Goal: Task Accomplishment & Management: Manage account settings

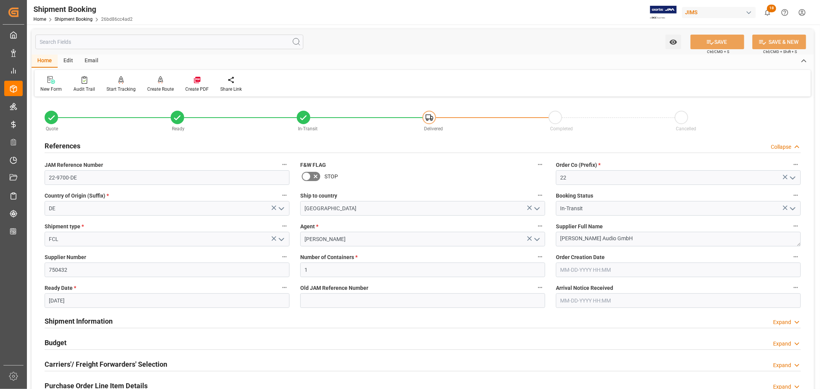
scroll to position [342, 0]
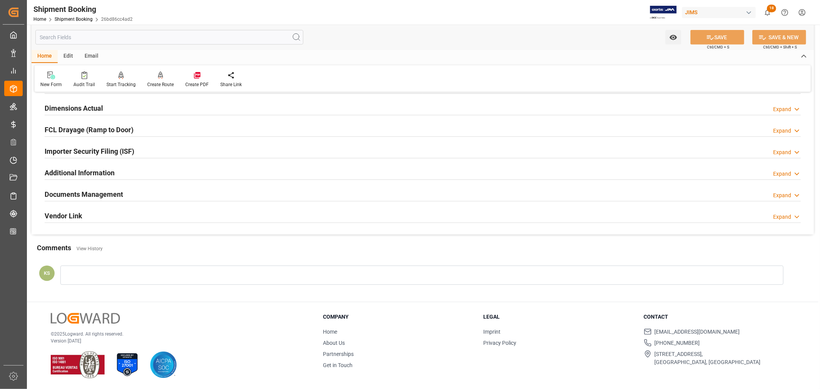
click at [193, 152] on div "Importer Security Filing (ISF) Expand" at bounding box center [423, 150] width 756 height 15
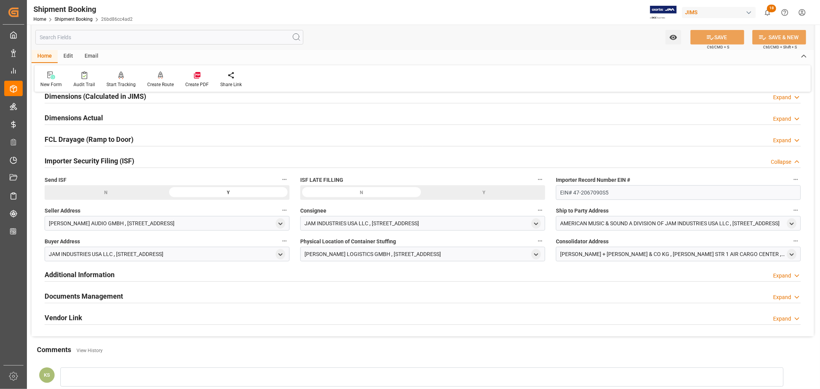
scroll to position [299, 0]
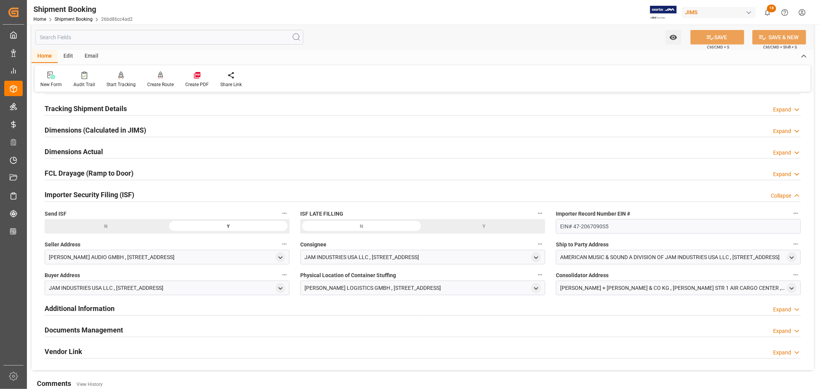
click at [86, 193] on h2 "Importer Security Filing (ISF)" at bounding box center [90, 194] width 90 height 10
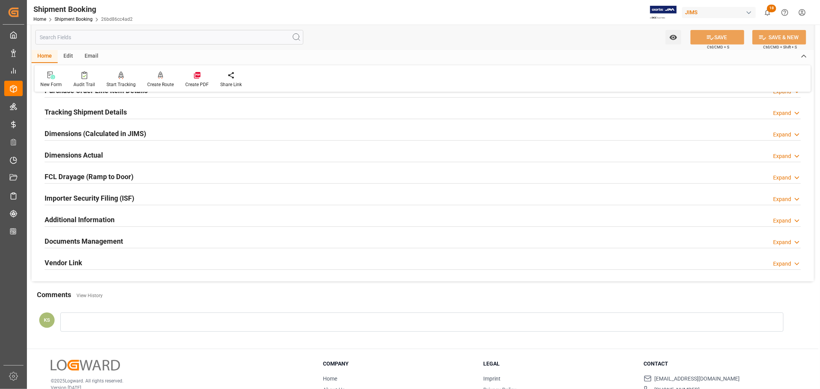
scroll to position [341, 0]
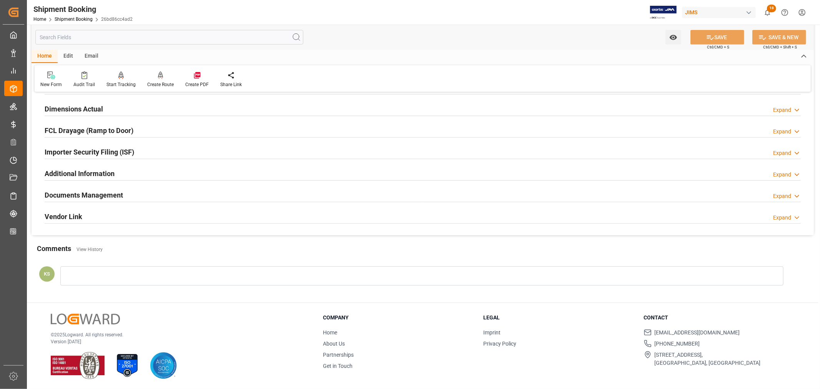
click at [105, 193] on h2 "Documents Management" at bounding box center [84, 195] width 78 height 10
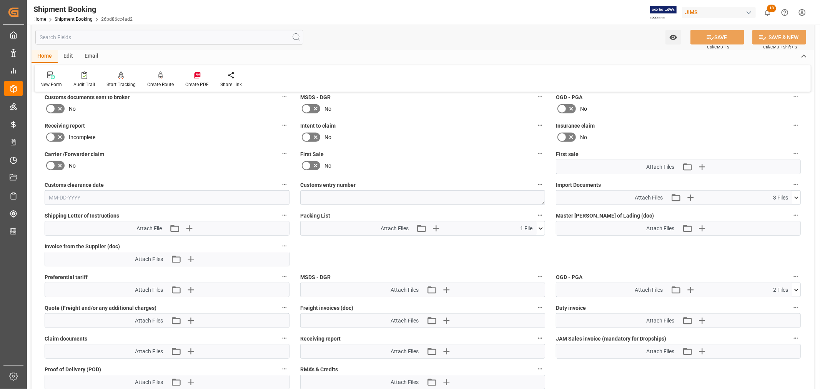
scroll to position [512, 0]
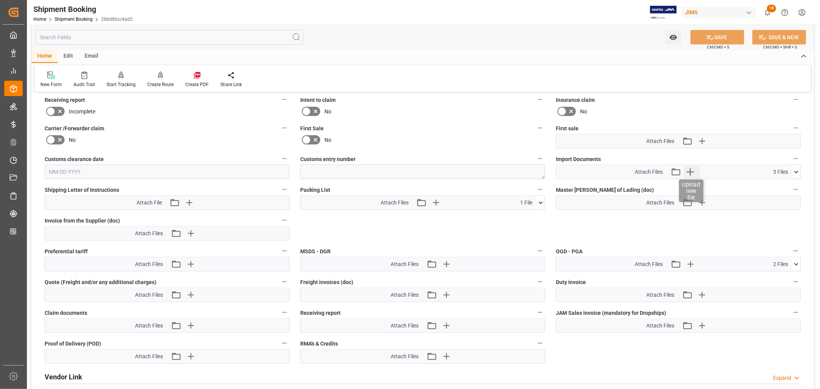
click at [689, 169] on icon "button" at bounding box center [690, 172] width 12 height 12
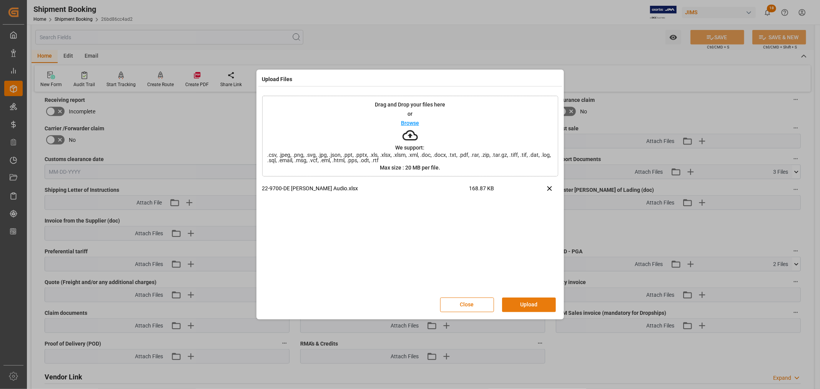
click at [527, 303] on button "Upload" at bounding box center [529, 304] width 54 height 15
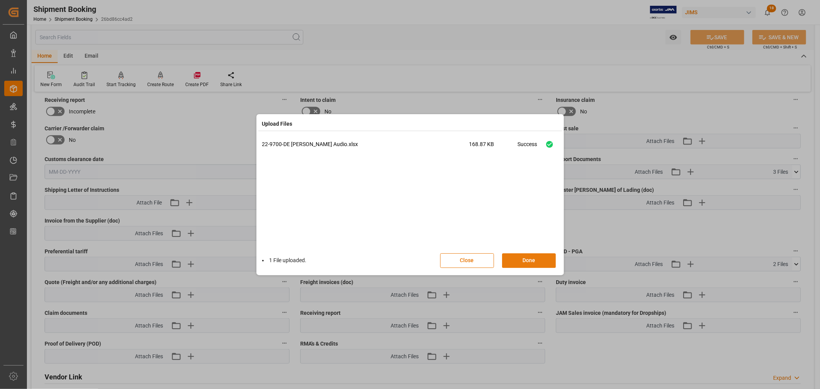
click at [530, 258] on button "Done" at bounding box center [529, 260] width 54 height 15
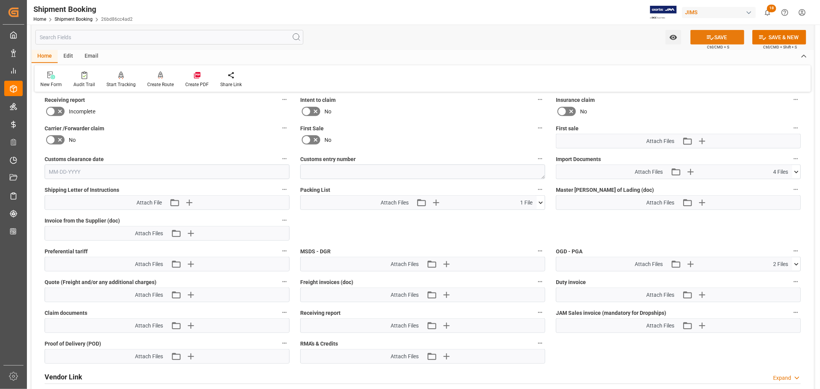
click at [717, 36] on button "SAVE" at bounding box center [717, 37] width 54 height 15
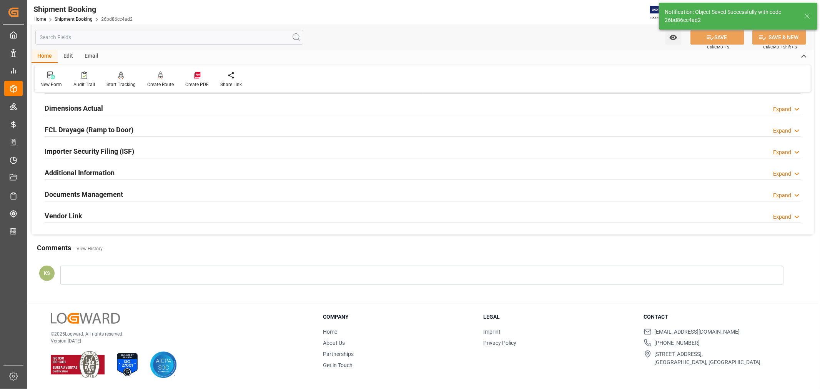
scroll to position [189, 0]
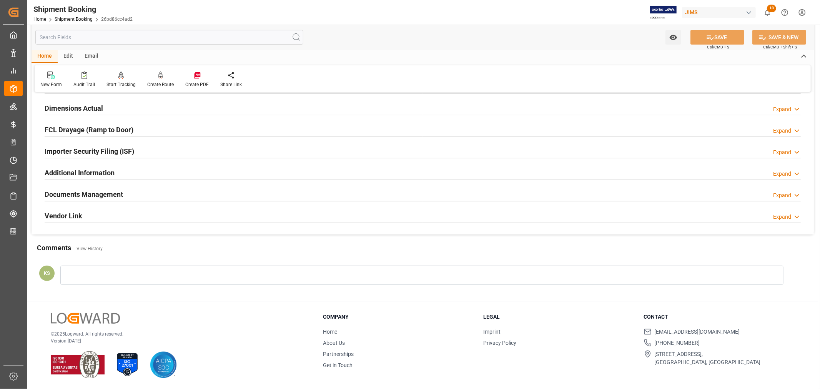
click at [136, 193] on div "Documents Management Expand" at bounding box center [423, 193] width 756 height 15
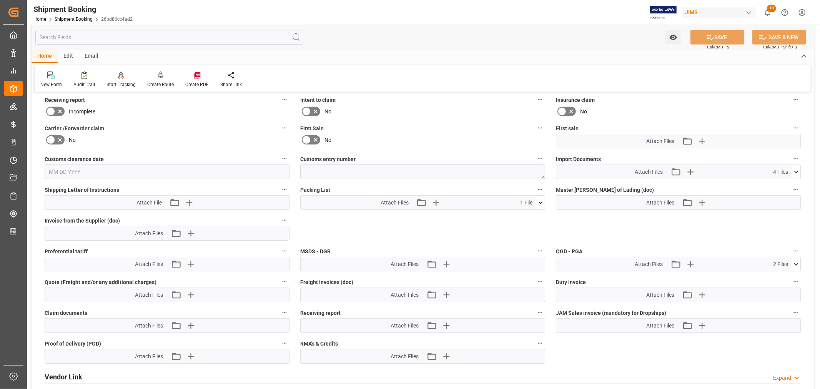
click at [795, 171] on icon at bounding box center [796, 172] width 8 height 8
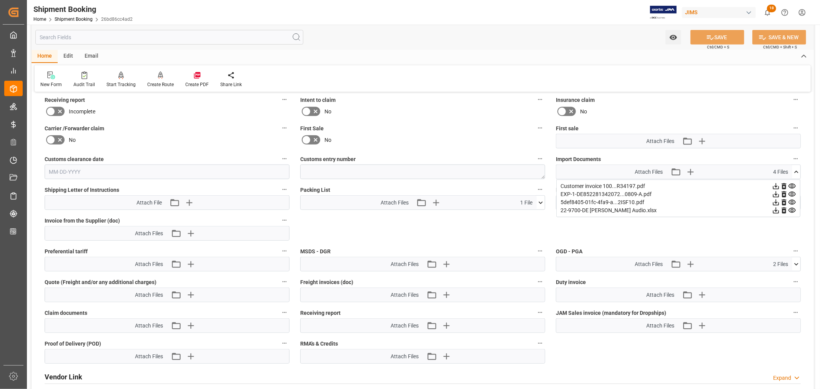
click at [795, 171] on icon at bounding box center [796, 172] width 8 height 8
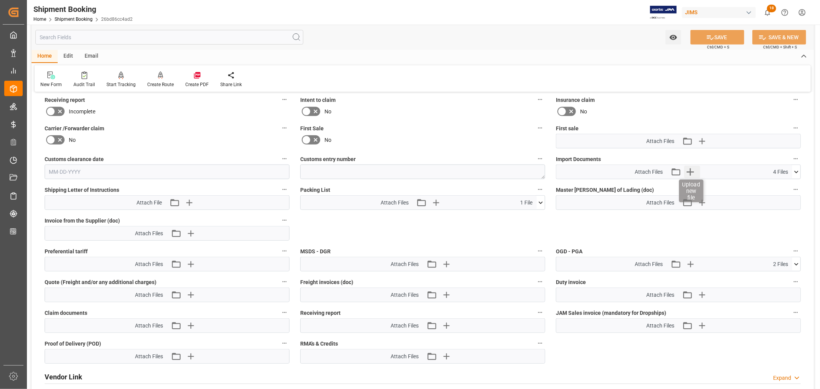
click at [691, 169] on icon "button" at bounding box center [690, 172] width 12 height 12
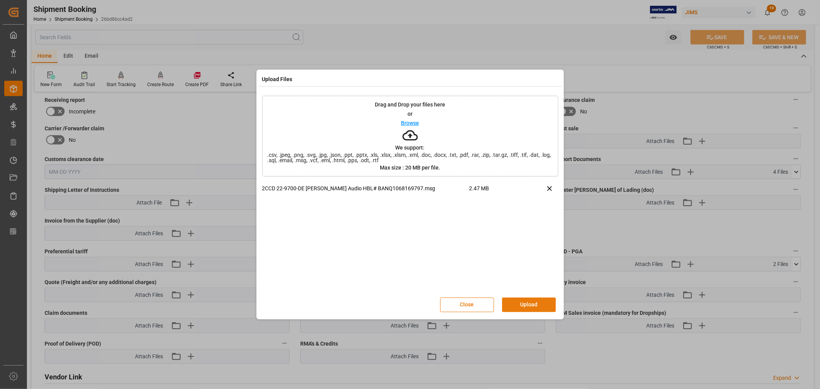
click at [525, 304] on button "Upload" at bounding box center [529, 304] width 54 height 15
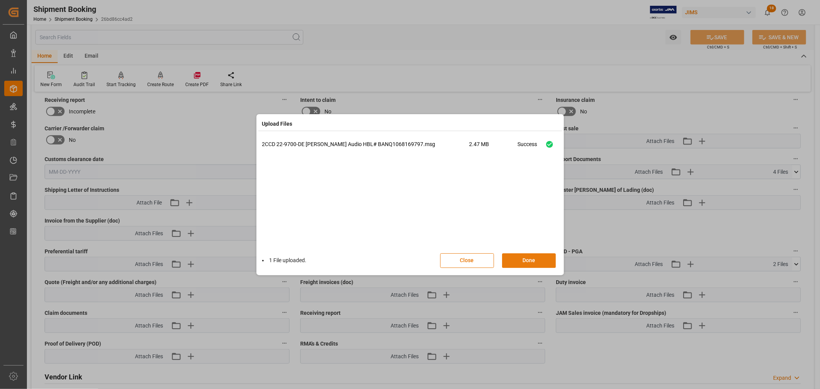
click at [527, 259] on button "Done" at bounding box center [529, 260] width 54 height 15
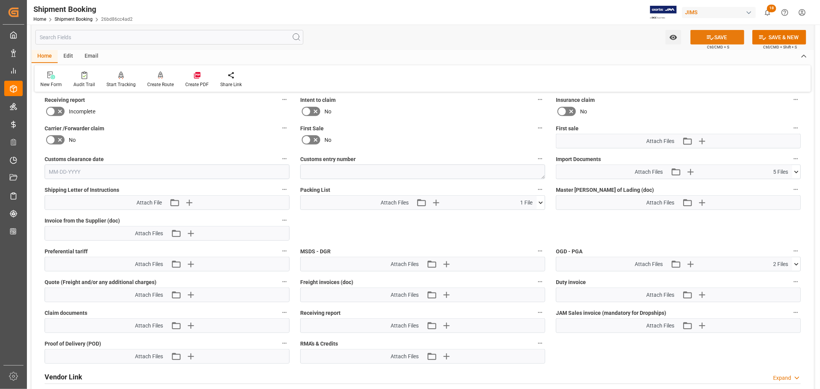
click at [719, 36] on button "SAVE" at bounding box center [717, 37] width 54 height 15
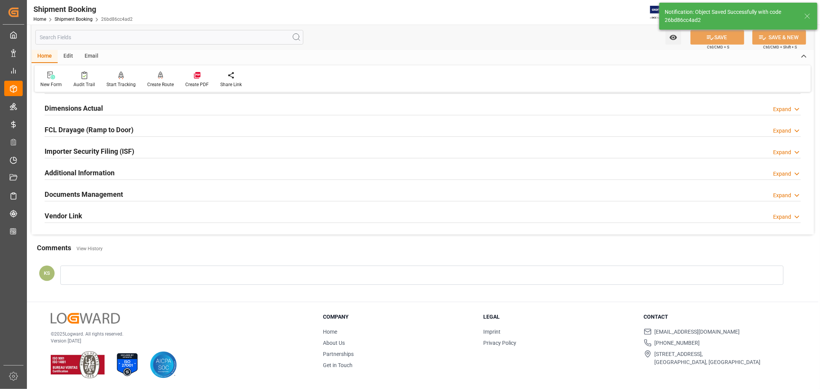
scroll to position [189, 0]
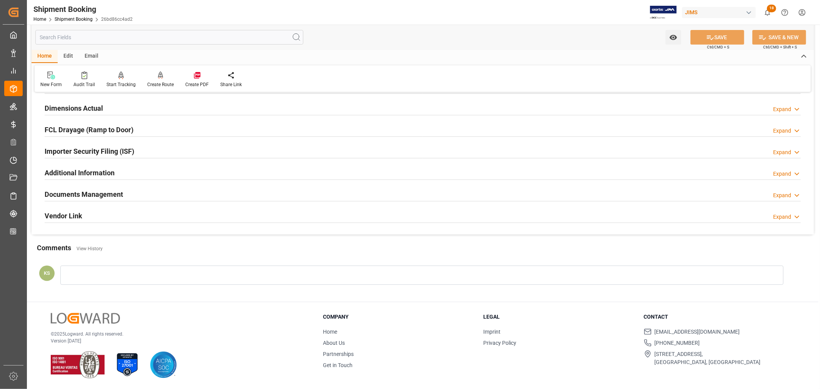
drag, startPoint x: 118, startPoint y: 191, endPoint x: 167, endPoint y: 199, distance: 49.4
click at [118, 191] on h2 "Documents Management" at bounding box center [84, 194] width 78 height 10
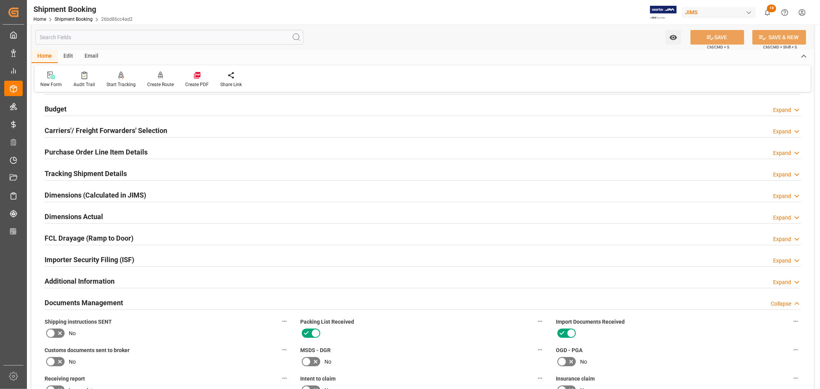
scroll to position [0, 0]
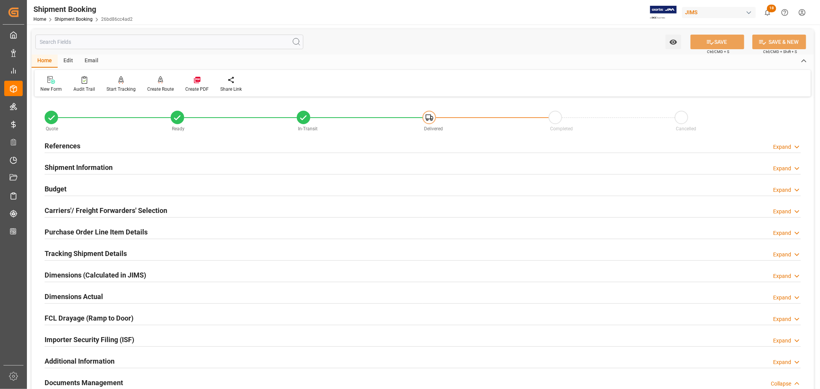
click at [61, 141] on h2 "References" at bounding box center [63, 146] width 36 height 10
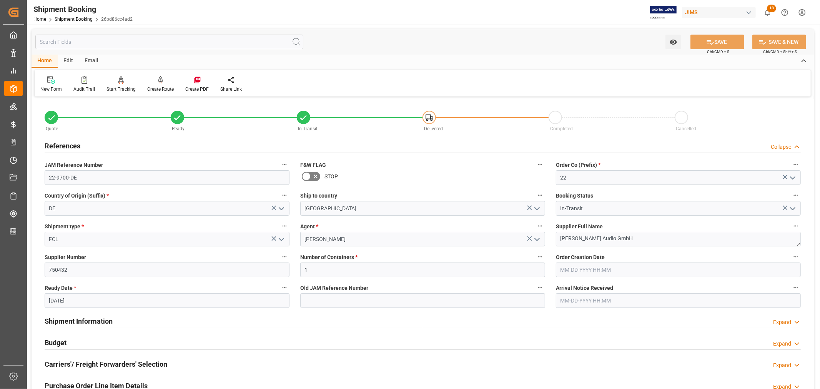
click at [61, 143] on h2 "References" at bounding box center [63, 146] width 36 height 10
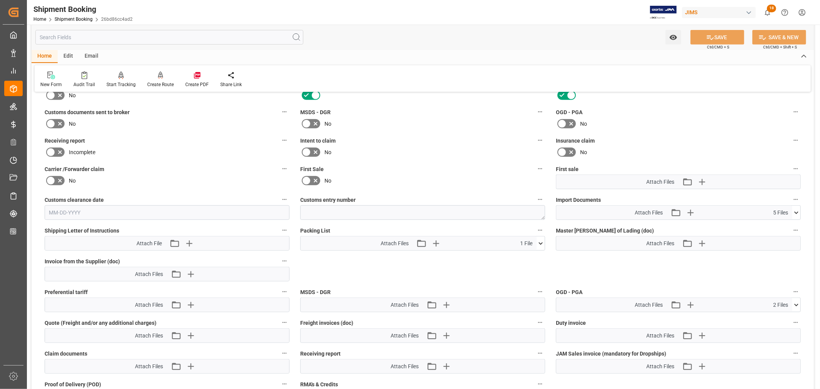
scroll to position [299, 0]
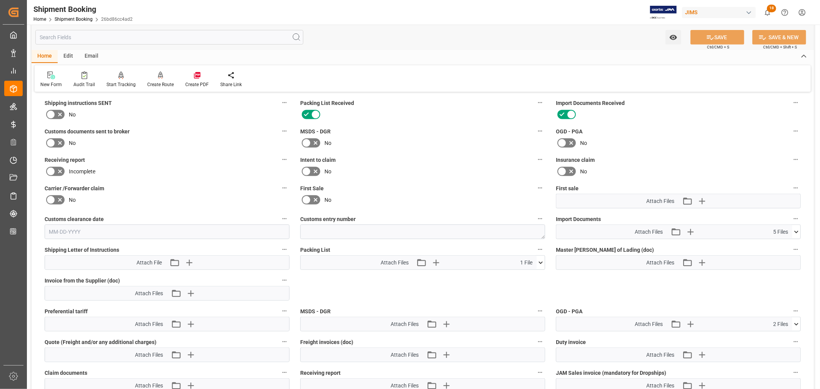
click at [53, 141] on icon at bounding box center [50, 142] width 9 height 9
click at [0, 0] on input "checkbox" at bounding box center [0, 0] width 0 height 0
click at [719, 39] on button "SAVE" at bounding box center [717, 37] width 54 height 15
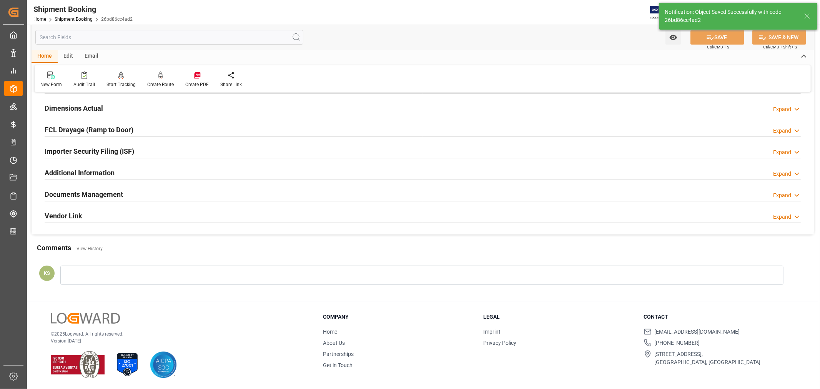
scroll to position [189, 0]
click at [74, 18] on link "Shipment Booking" at bounding box center [74, 19] width 38 height 5
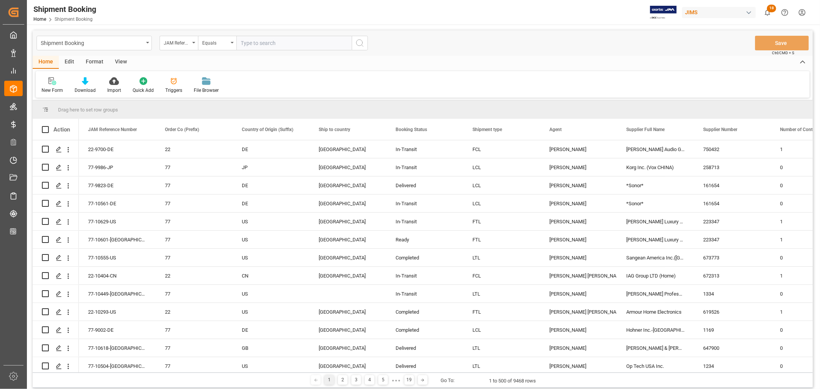
click at [243, 40] on input "text" at bounding box center [293, 43] width 115 height 15
paste input "22-10566-ID"
type input "22-10566-ID"
click at [358, 43] on icon "search button" at bounding box center [359, 42] width 9 height 9
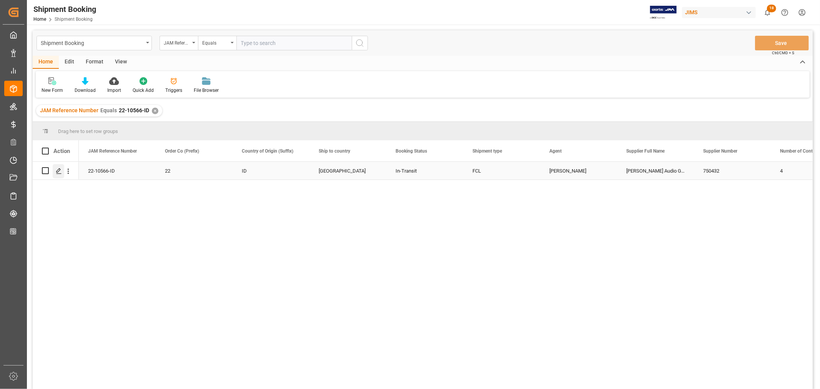
click at [59, 171] on icon "Press SPACE to select this row." at bounding box center [59, 171] width 6 height 6
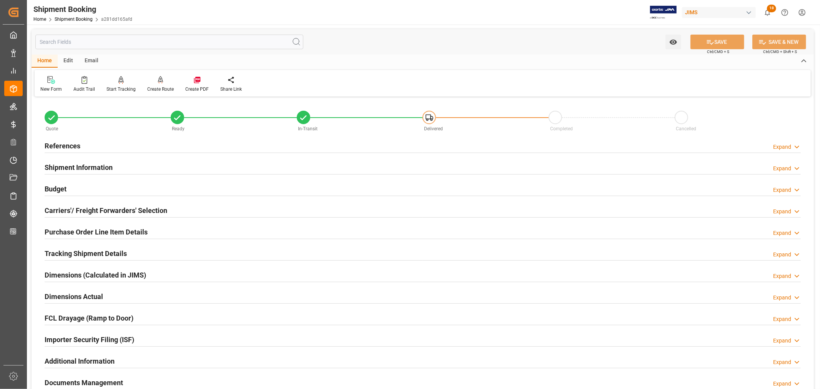
click at [144, 336] on div "Importer Security Filing (ISF) Expand" at bounding box center [423, 339] width 756 height 15
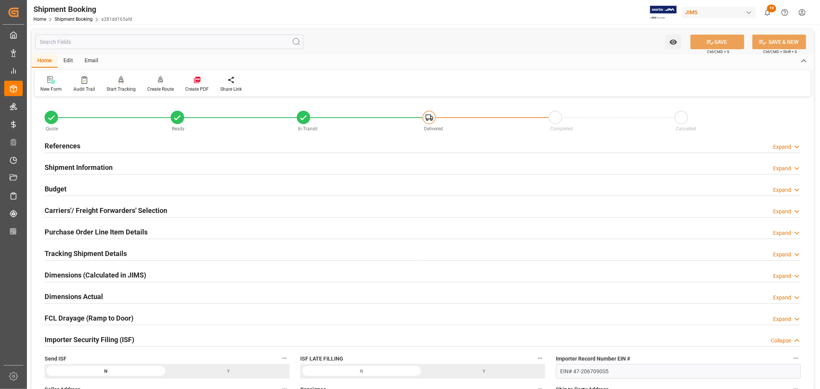
click at [139, 337] on div "Importer Security Filing (ISF) Collapse" at bounding box center [423, 339] width 756 height 15
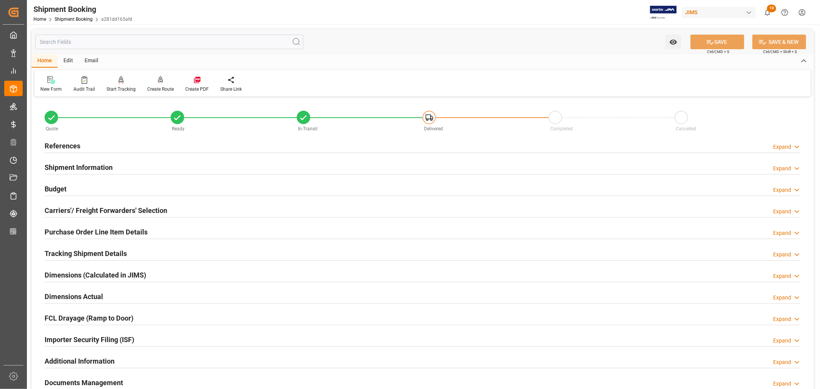
click at [101, 229] on h2 "Purchase Order Line Item Details" at bounding box center [96, 232] width 103 height 10
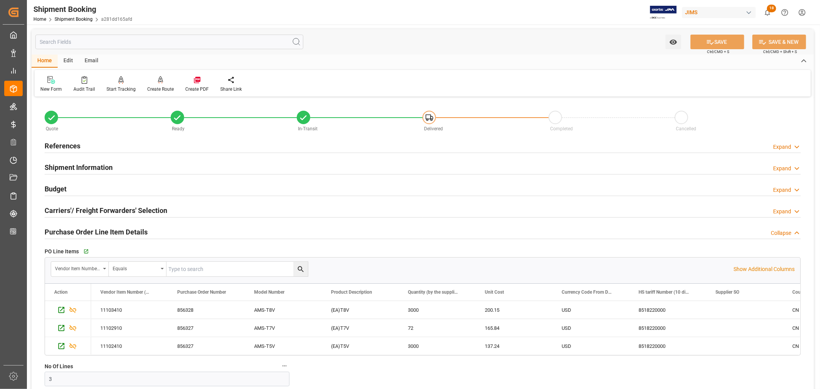
click at [101, 229] on h2 "Purchase Order Line Item Details" at bounding box center [96, 232] width 103 height 10
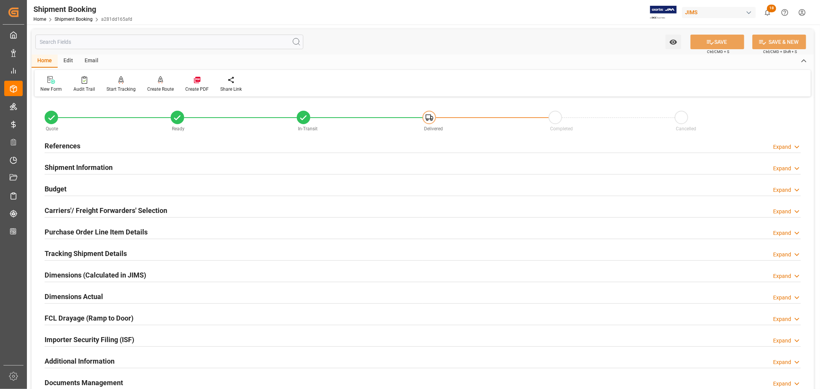
click at [77, 145] on h2 "References" at bounding box center [63, 146] width 36 height 10
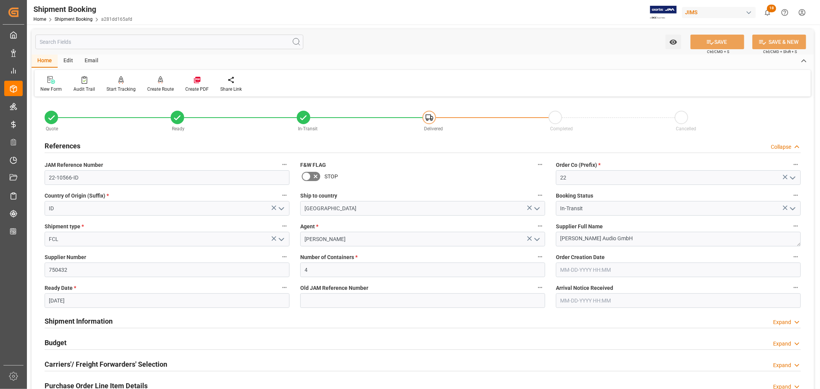
click at [77, 145] on h2 "References" at bounding box center [63, 146] width 36 height 10
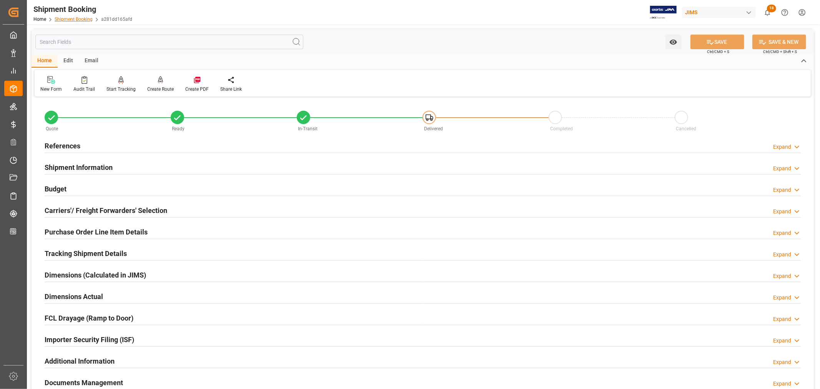
click at [70, 20] on link "Shipment Booking" at bounding box center [74, 19] width 38 height 5
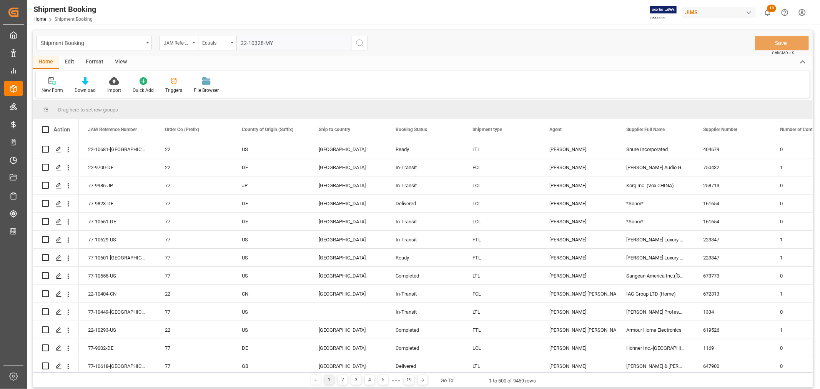
type input "22-10328-MY"
click at [359, 42] on icon "search button" at bounding box center [359, 42] width 9 height 9
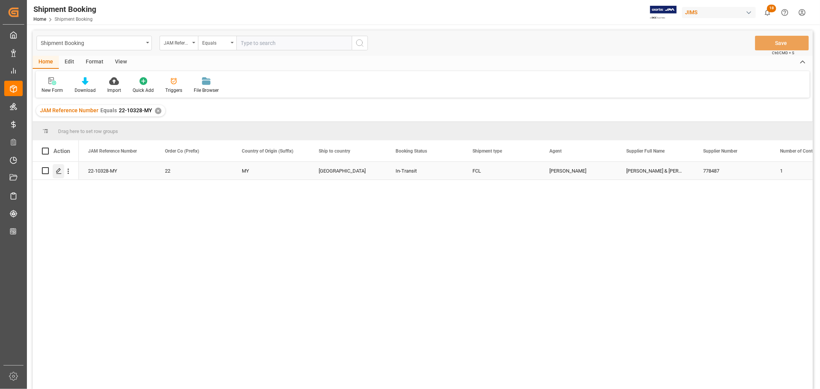
click at [59, 170] on polygon "Press SPACE to select this row." at bounding box center [58, 170] width 4 height 4
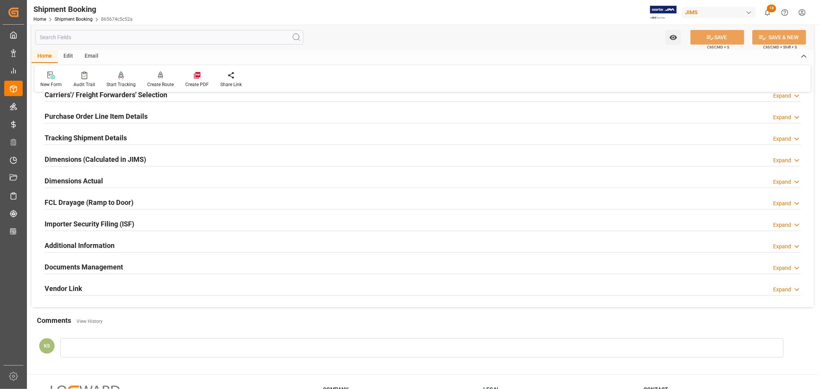
scroll to position [128, 0]
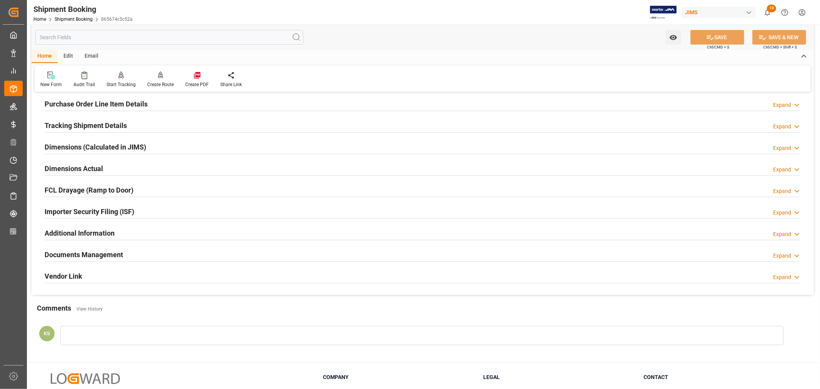
drag, startPoint x: 155, startPoint y: 255, endPoint x: 163, endPoint y: 254, distance: 8.8
click at [155, 255] on div "Documents Management Expand" at bounding box center [423, 254] width 756 height 15
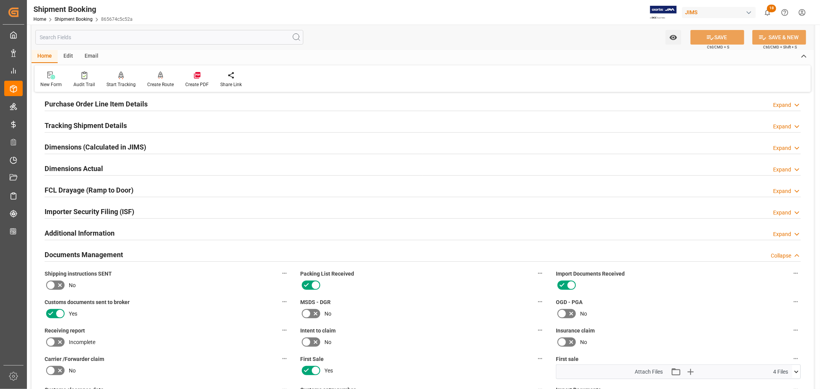
click at [158, 251] on div "Documents Management Collapse" at bounding box center [423, 254] width 756 height 15
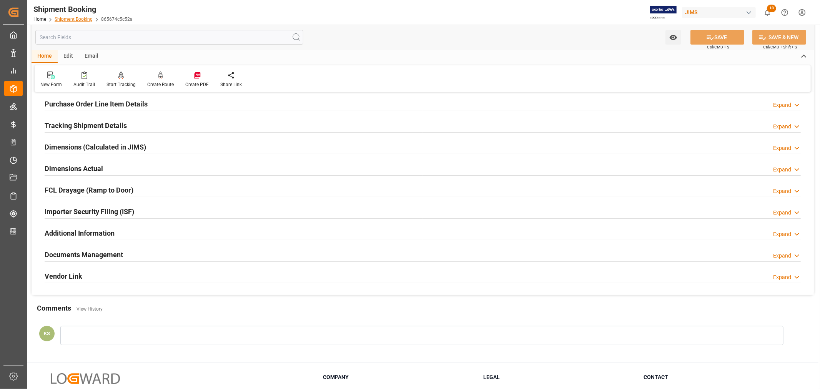
click at [74, 20] on link "Shipment Booking" at bounding box center [74, 19] width 38 height 5
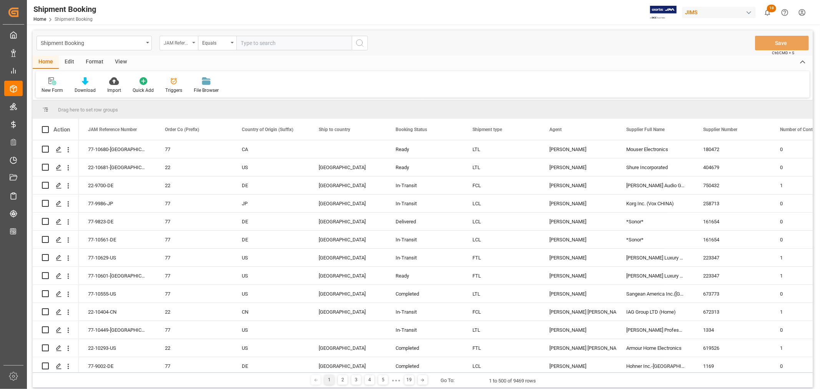
click at [193, 43] on icon "open menu" at bounding box center [193, 43] width 3 height 2
type input "book"
click at [189, 95] on div "Booking Number" at bounding box center [217, 94] width 115 height 16
drag, startPoint x: 239, startPoint y: 43, endPoint x: 246, endPoint y: 45, distance: 6.7
click at [240, 43] on input "text" at bounding box center [293, 43] width 115 height 15
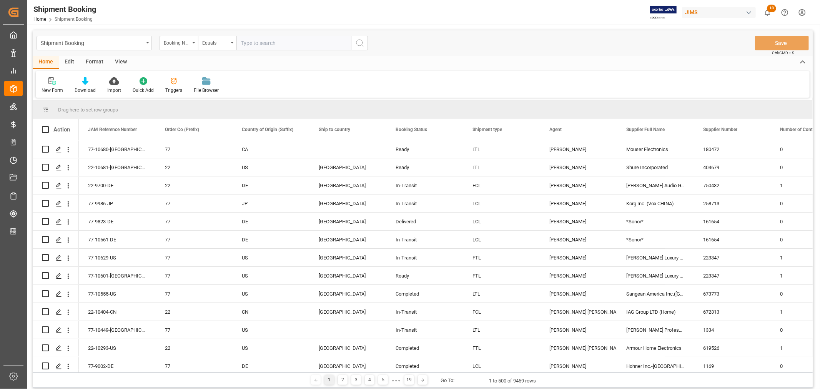
paste input "080500424950"
type input "080500424950"
click at [357, 42] on icon "search button" at bounding box center [359, 42] width 9 height 9
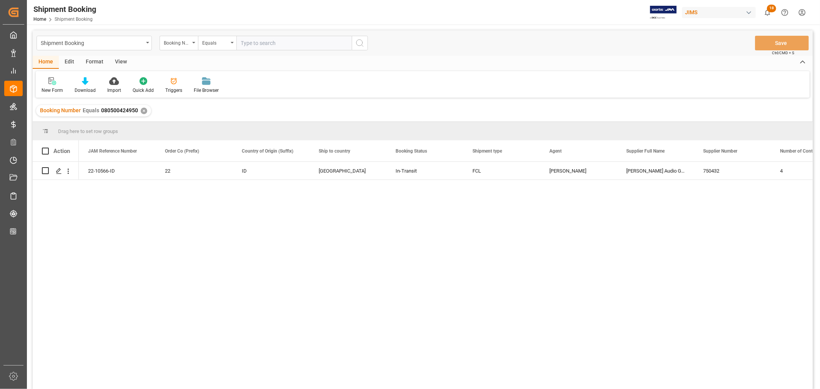
click at [143, 111] on div "✕" at bounding box center [144, 111] width 7 height 7
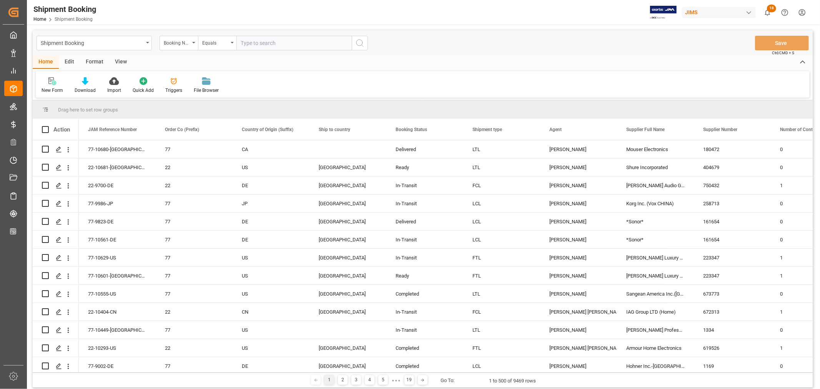
click at [251, 40] on input "text" at bounding box center [293, 43] width 115 height 15
click at [193, 43] on icon "open menu" at bounding box center [193, 43] width 3 height 2
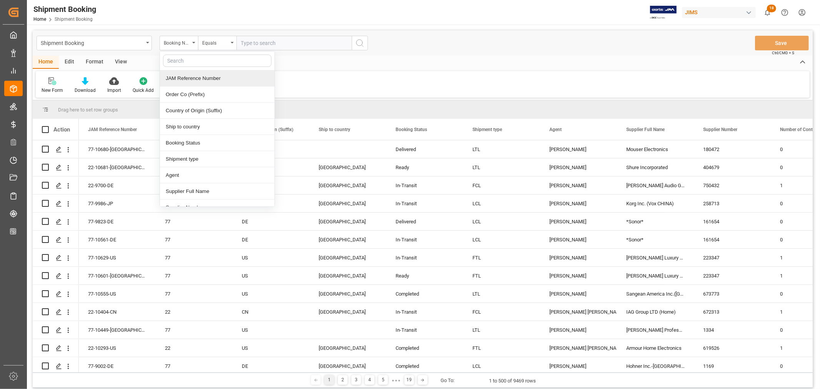
click at [177, 77] on div "JAM Reference Number" at bounding box center [217, 78] width 115 height 16
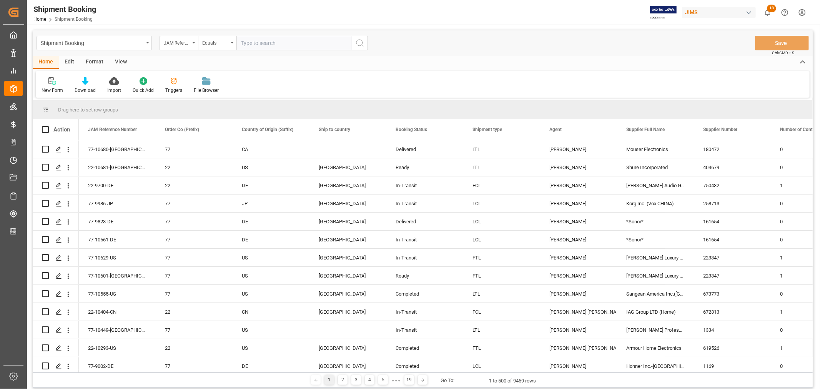
click at [241, 42] on input "text" at bounding box center [293, 43] width 115 height 15
paste input "22-9528-MY"
type input "22-9528-MY"
click at [359, 43] on icon "search button" at bounding box center [359, 42] width 9 height 9
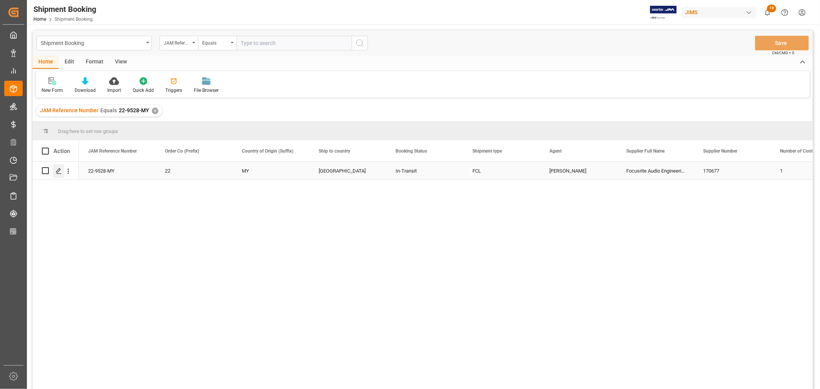
click at [59, 171] on icon "Press SPACE to select this row." at bounding box center [59, 171] width 6 height 6
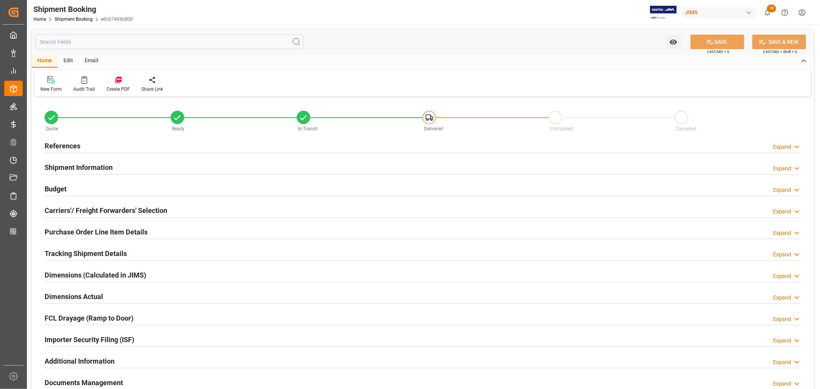
type input "5"
click at [67, 229] on h2 "Purchase Order Line Item Details" at bounding box center [96, 232] width 103 height 10
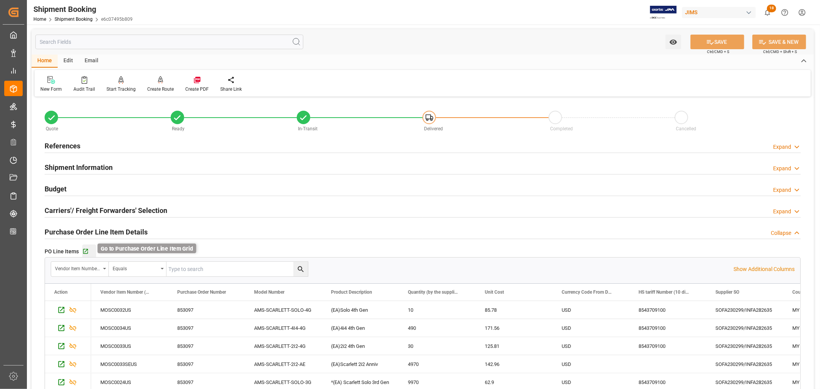
click at [85, 250] on icon "button" at bounding box center [85, 251] width 7 height 7
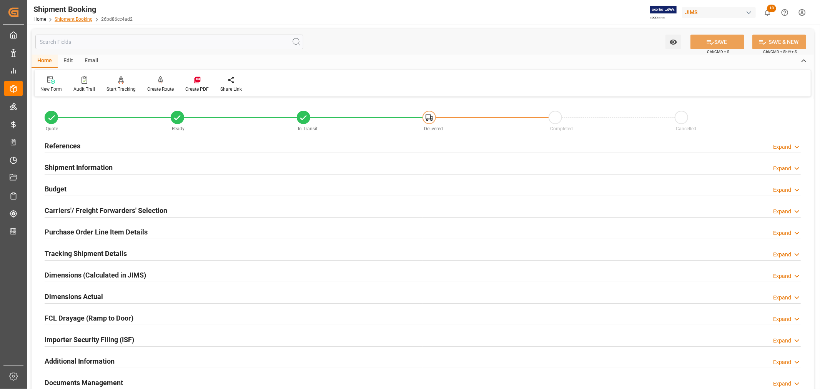
click at [71, 19] on link "Shipment Booking" at bounding box center [74, 19] width 38 height 5
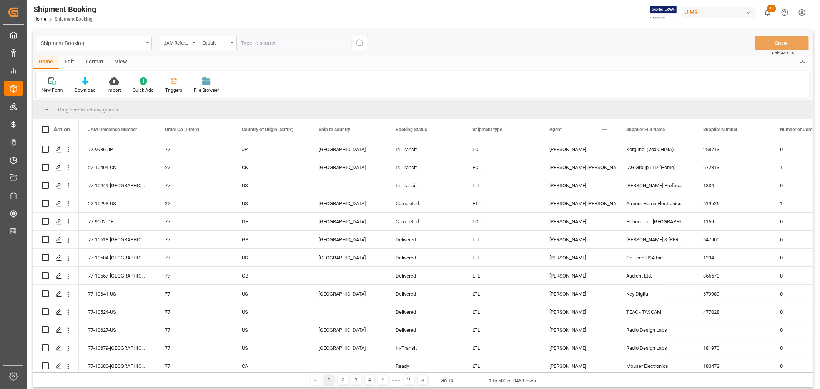
click at [604, 131] on span at bounding box center [604, 129] width 7 height 7
click at [642, 132] on span "filter" at bounding box center [639, 130] width 7 height 7
type input "[PERSON_NAME]"
click at [652, 191] on button "Apply" at bounding box center [649, 195] width 14 height 8
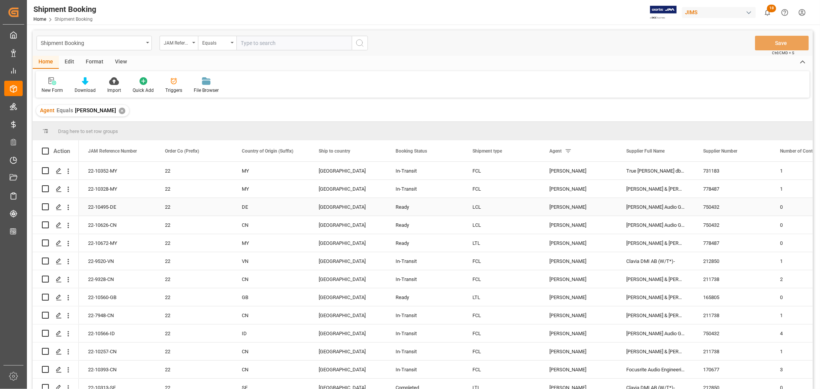
click at [644, 206] on div "ADAM Audio GmbH" at bounding box center [655, 207] width 77 height 18
click at [680, 151] on span at bounding box center [681, 151] width 7 height 7
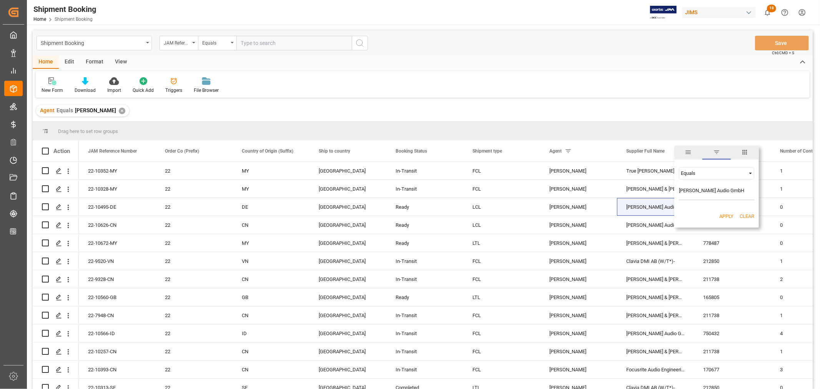
type input "ADAM Audio GmbH"
click at [724, 214] on button "Apply" at bounding box center [726, 217] width 14 height 8
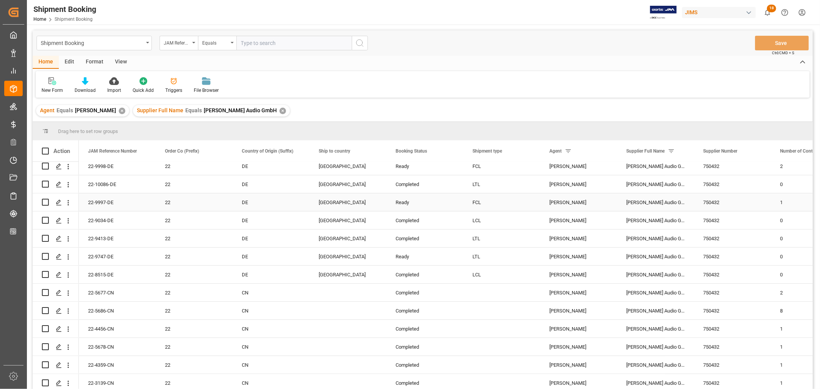
scroll to position [128, 0]
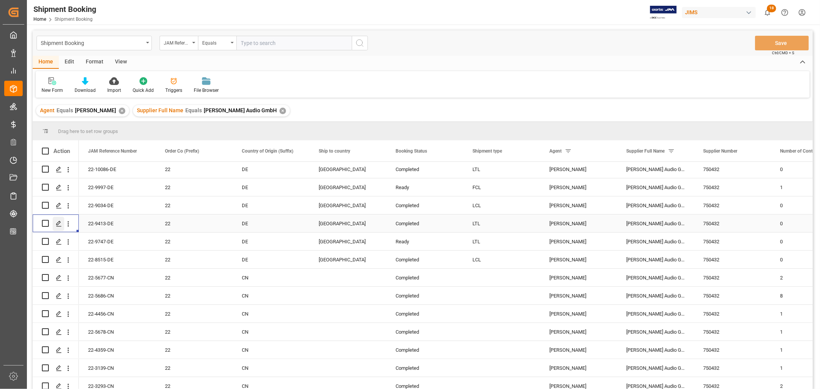
click at [59, 223] on polygon "Press SPACE to select this row." at bounding box center [58, 223] width 4 height 4
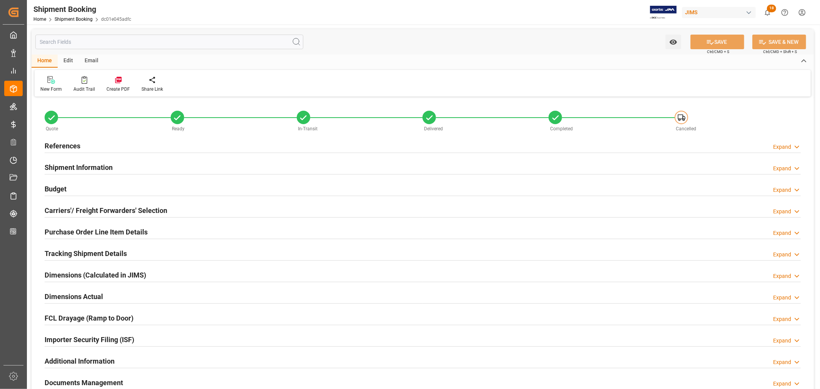
type input "0"
type input "07-07-2025"
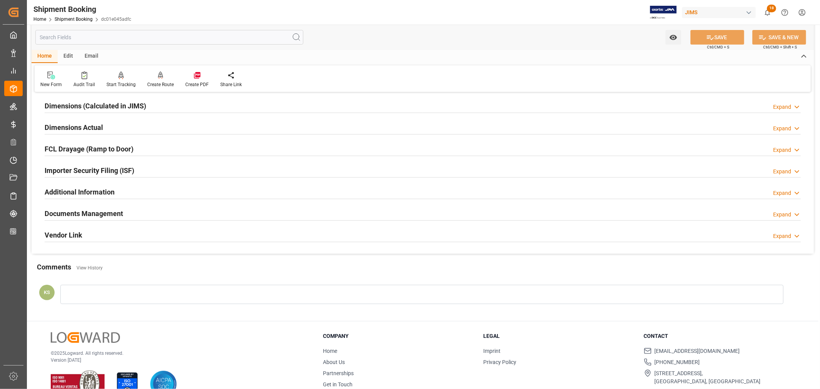
scroll to position [171, 0]
click at [435, 212] on div "Documents Management Expand" at bounding box center [423, 211] width 756 height 15
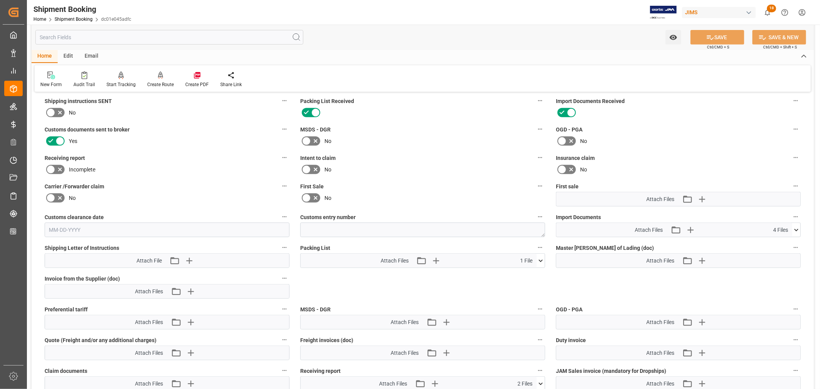
scroll to position [299, 0]
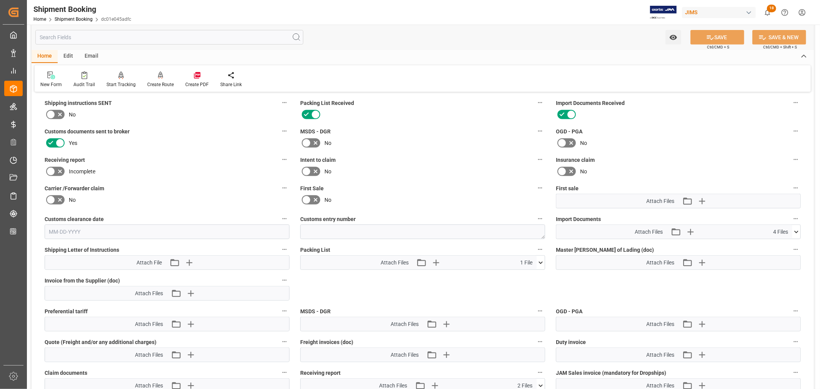
click at [796, 231] on icon at bounding box center [796, 232] width 4 height 2
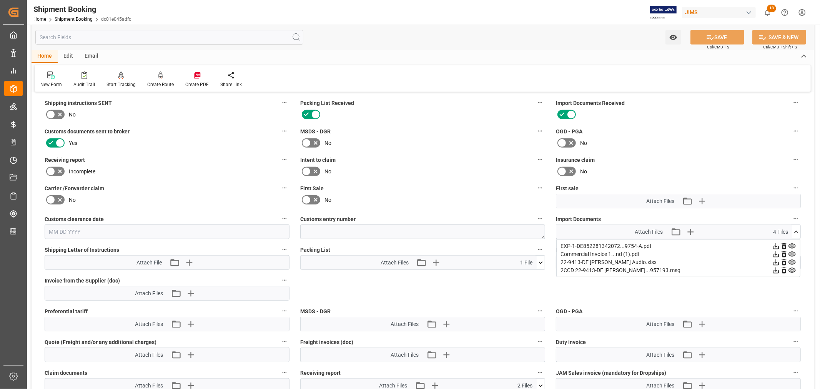
click at [796, 231] on icon at bounding box center [796, 232] width 8 height 8
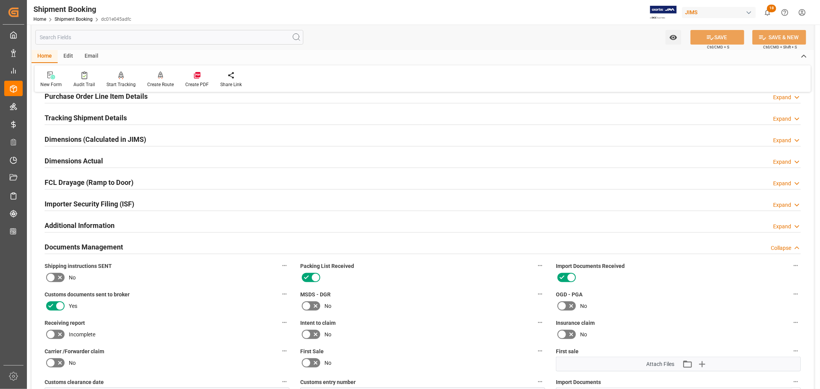
scroll to position [128, 0]
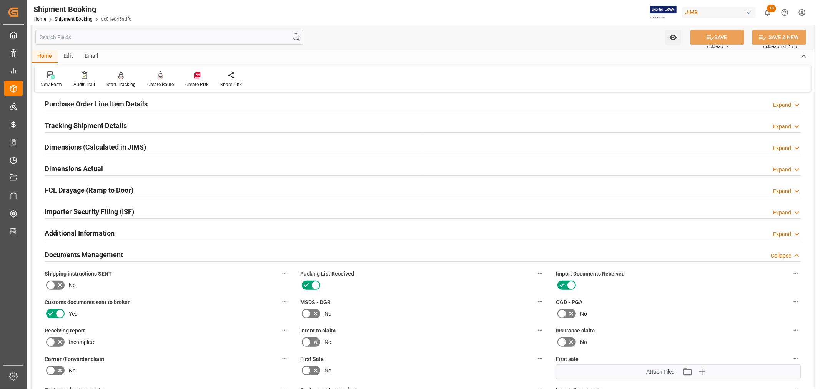
click at [110, 254] on h2 "Documents Management" at bounding box center [84, 254] width 78 height 10
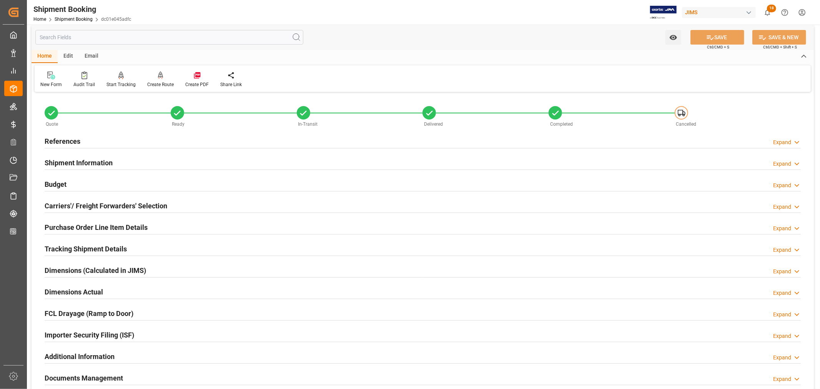
scroll to position [0, 0]
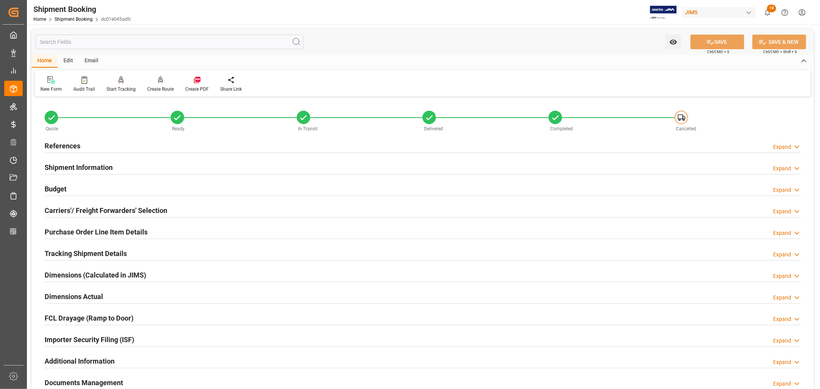
click at [66, 146] on h2 "References" at bounding box center [63, 146] width 36 height 10
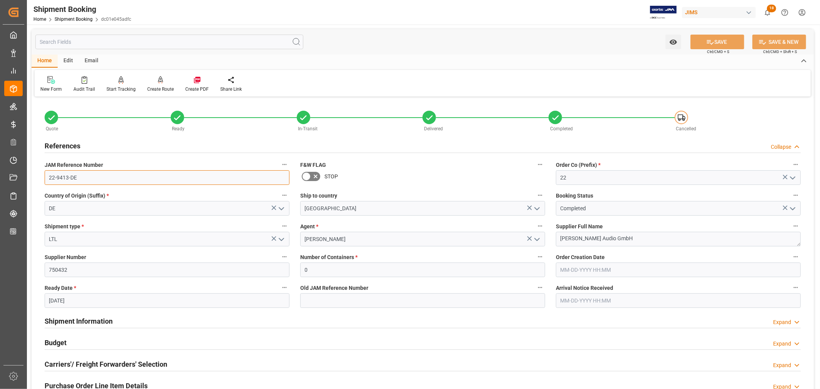
drag, startPoint x: 78, startPoint y: 179, endPoint x: 39, endPoint y: 178, distance: 38.8
click at [39, 178] on div "JAM Reference Number 22-9413-DE" at bounding box center [167, 172] width 256 height 31
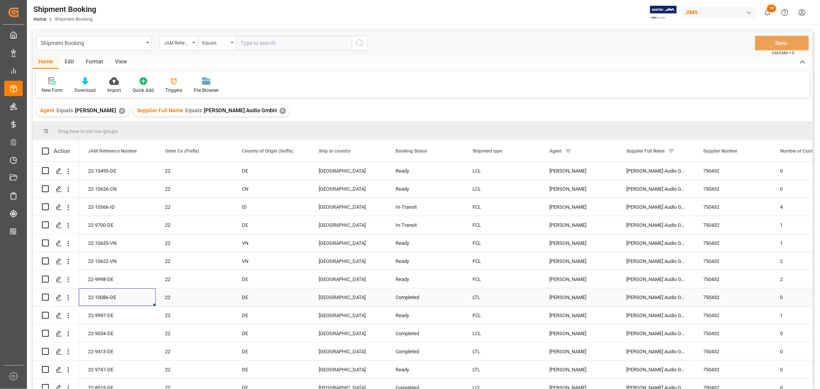
click at [102, 295] on div "22-10086-DE" at bounding box center [117, 297] width 77 height 18
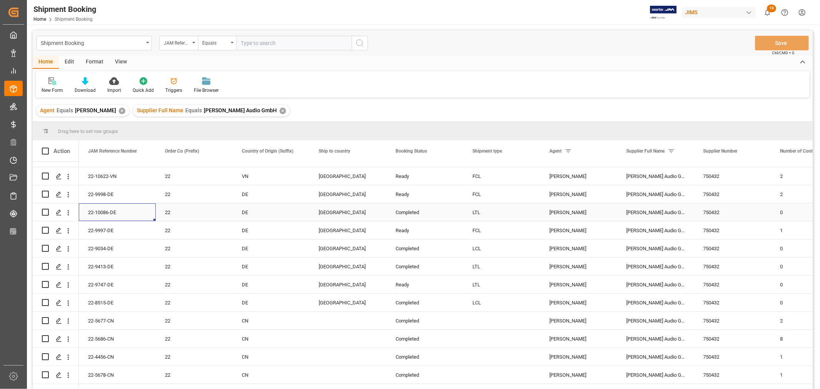
scroll to position [85, 0]
click at [98, 245] on div "22-9034-DE" at bounding box center [117, 248] width 77 height 18
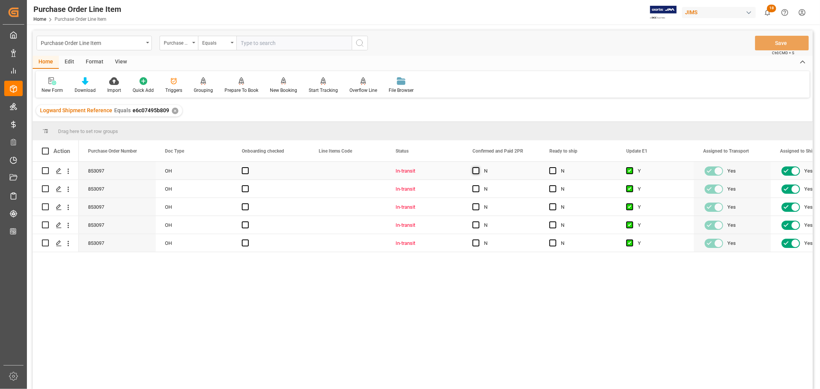
click at [478, 171] on span "Press SPACE to select this row." at bounding box center [475, 170] width 7 height 7
click at [478, 167] on input "Press SPACE to select this row." at bounding box center [478, 167] width 0 height 0
drag, startPoint x: 538, startPoint y: 178, endPoint x: 533, endPoint y: 238, distance: 60.2
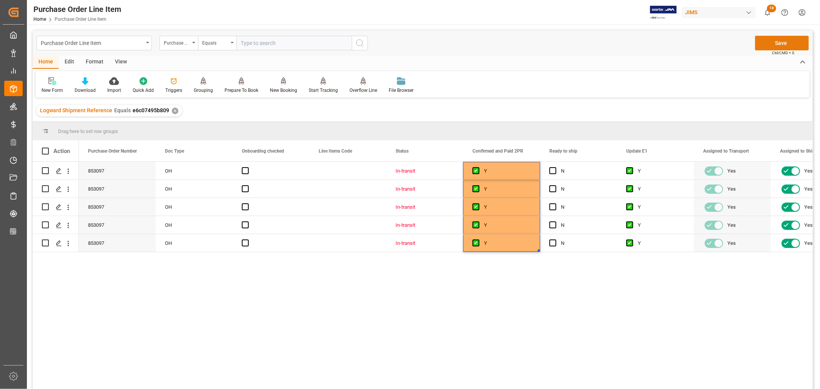
click at [776, 43] on button "Save" at bounding box center [782, 43] width 54 height 15
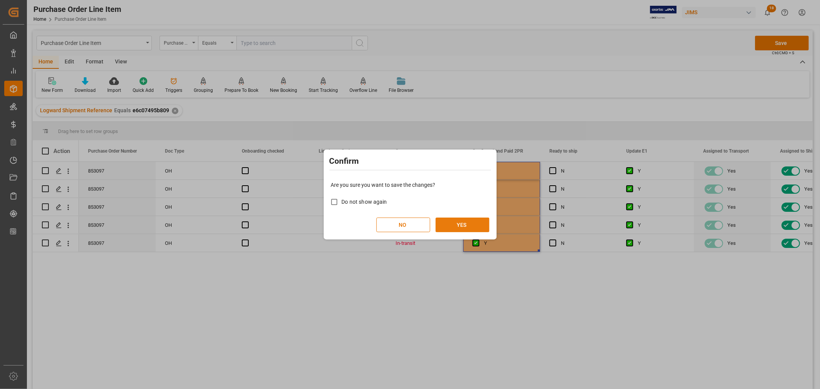
click at [467, 222] on button "YES" at bounding box center [462, 225] width 54 height 15
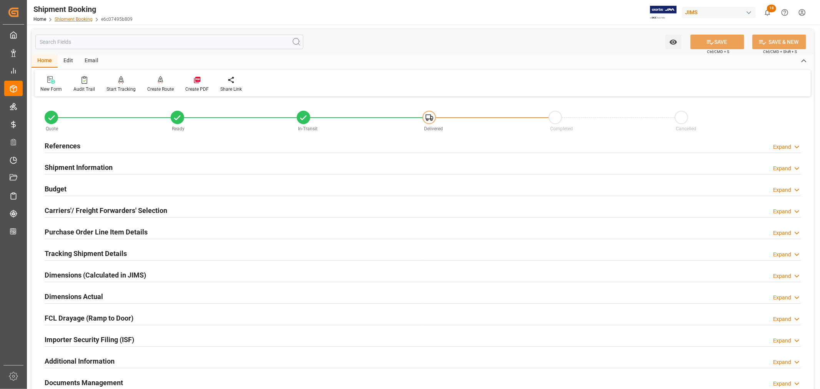
click at [82, 20] on link "Shipment Booking" at bounding box center [74, 19] width 38 height 5
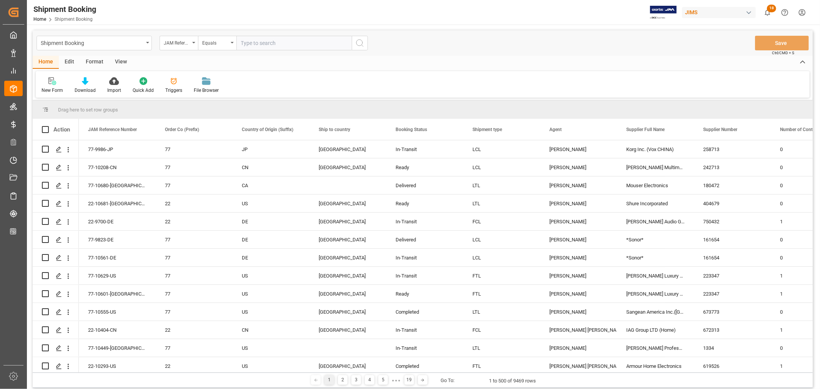
click at [244, 44] on input "text" at bounding box center [293, 43] width 115 height 15
type input "22-10004-MY"
click at [359, 42] on icon "search button" at bounding box center [359, 42] width 9 height 9
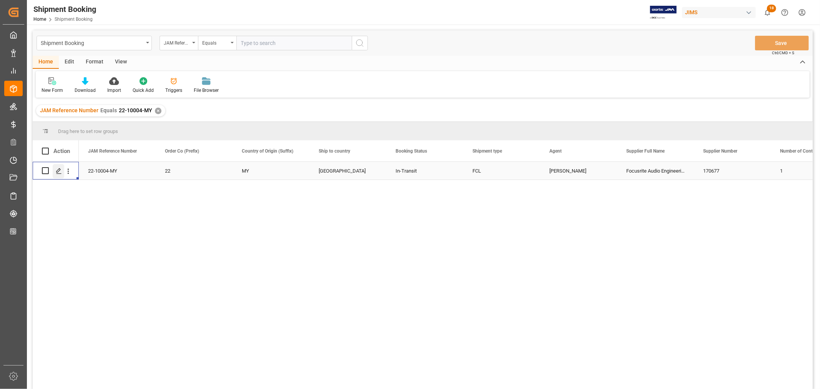
click at [59, 169] on icon "Press SPACE to select this row." at bounding box center [59, 171] width 6 height 6
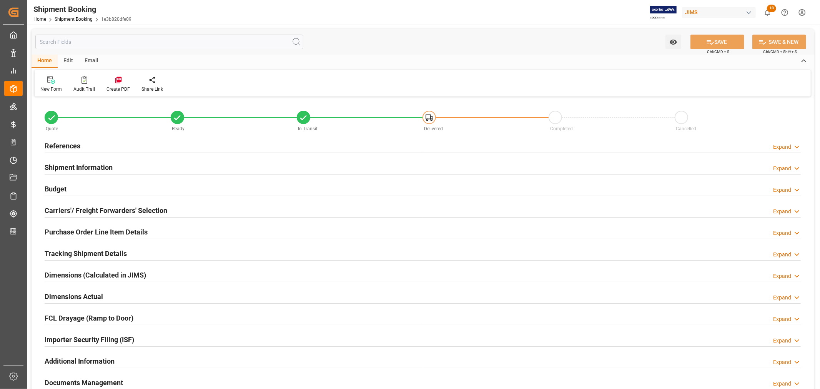
type input "1"
type input "[DATE]"
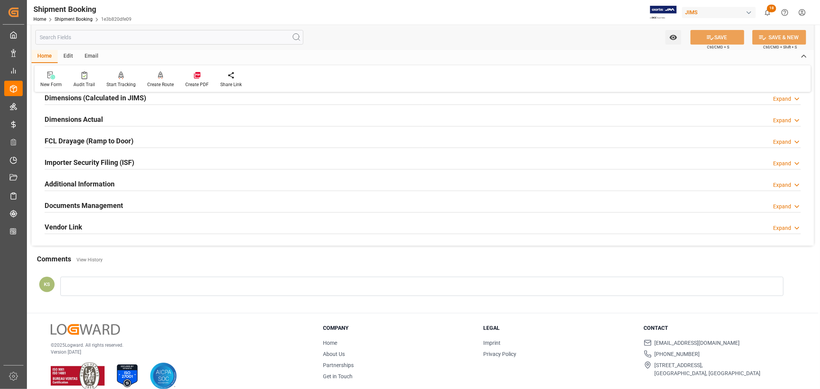
scroll to position [189, 0]
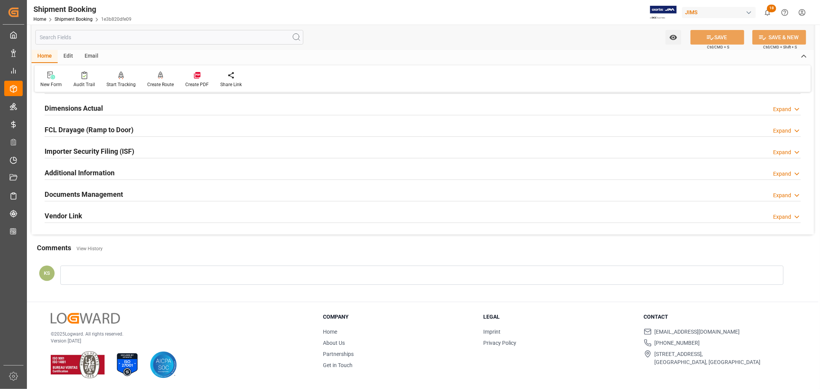
click at [121, 193] on h2 "Documents Management" at bounding box center [84, 194] width 78 height 10
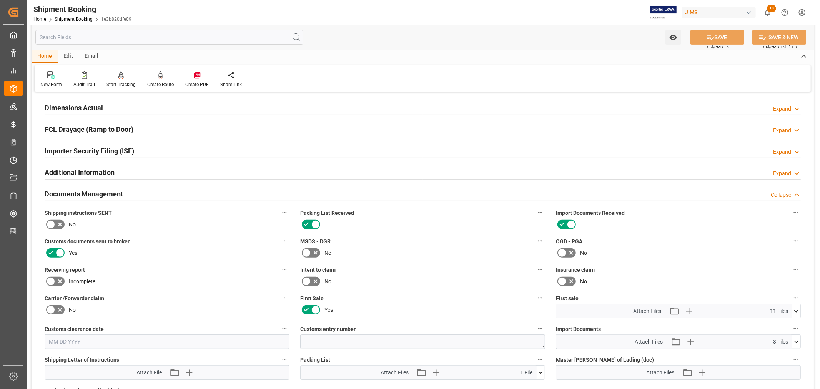
click at [121, 193] on h2 "Documents Management" at bounding box center [84, 194] width 78 height 10
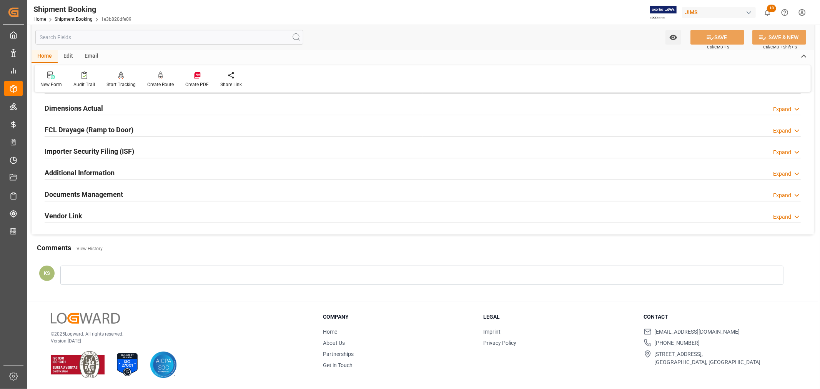
scroll to position [0, 0]
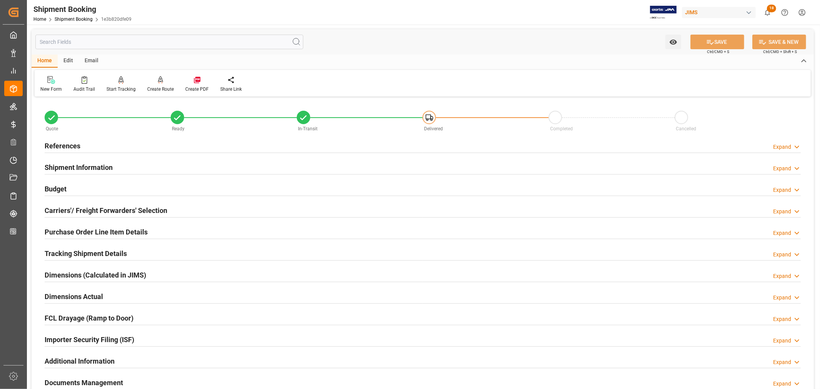
click at [70, 146] on h2 "References" at bounding box center [63, 146] width 36 height 10
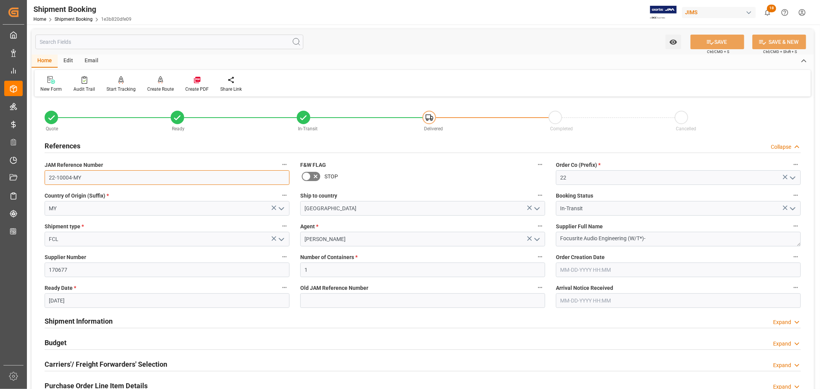
drag, startPoint x: 81, startPoint y: 175, endPoint x: 45, endPoint y: 177, distance: 36.6
click at [45, 177] on input "22-10004-MY" at bounding box center [167, 177] width 245 height 15
click at [73, 145] on h2 "References" at bounding box center [63, 146] width 36 height 10
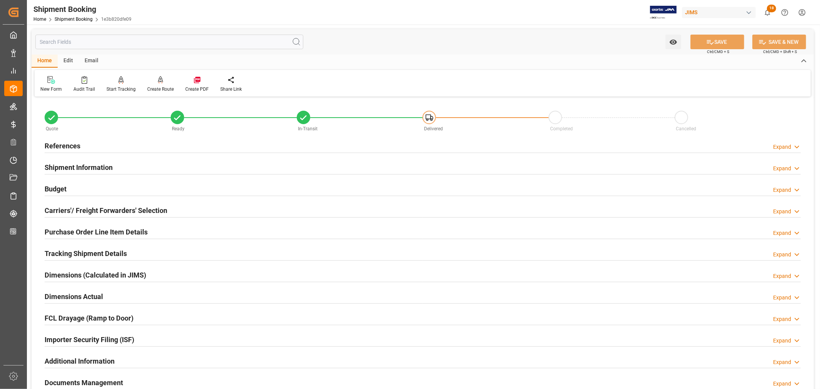
click at [79, 229] on h2 "Purchase Order Line Item Details" at bounding box center [96, 232] width 103 height 10
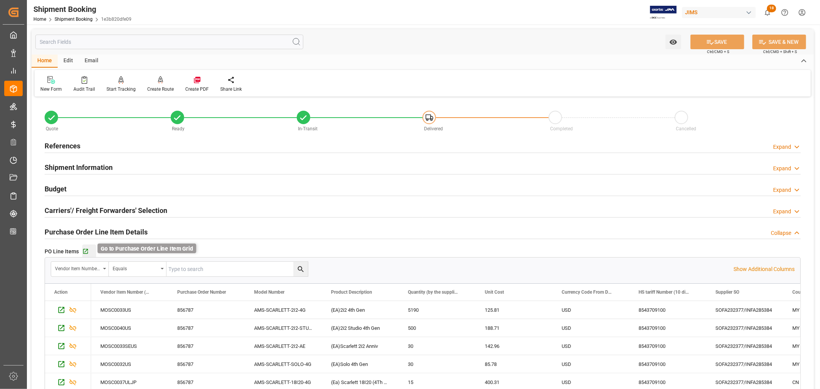
click at [85, 250] on icon "button" at bounding box center [85, 251] width 7 height 7
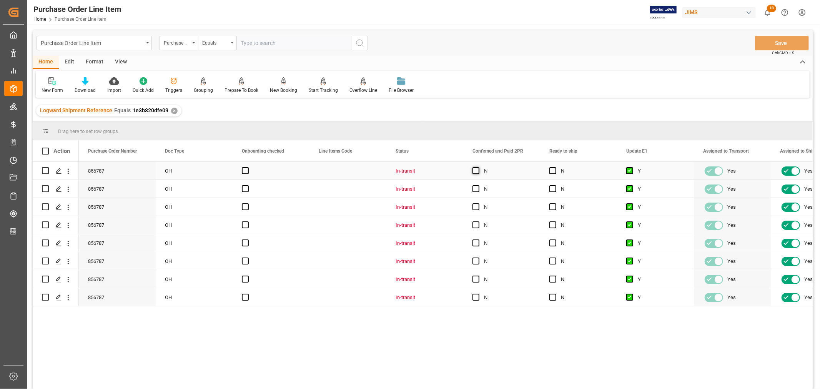
click at [474, 171] on span "Press SPACE to select this row." at bounding box center [475, 170] width 7 height 7
click at [478, 167] on input "Press SPACE to select this row." at bounding box center [478, 167] width 0 height 0
drag, startPoint x: 539, startPoint y: 178, endPoint x: 525, endPoint y: 295, distance: 117.6
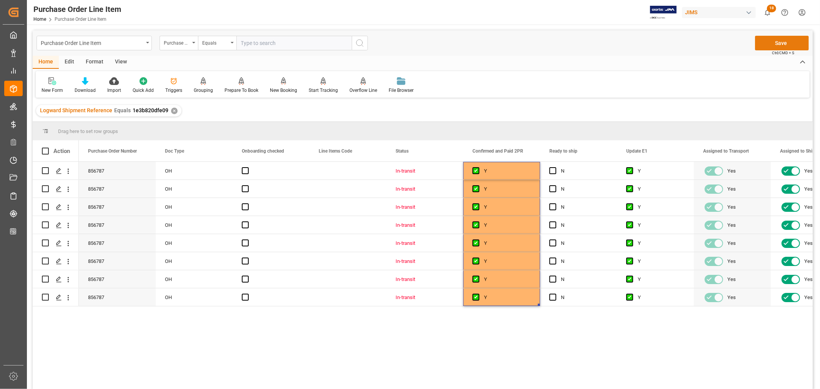
click at [774, 42] on button "Save" at bounding box center [782, 43] width 54 height 15
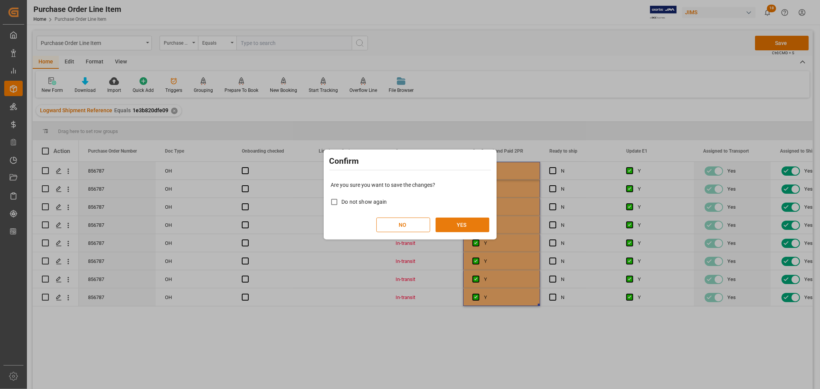
click at [462, 220] on button "YES" at bounding box center [462, 225] width 54 height 15
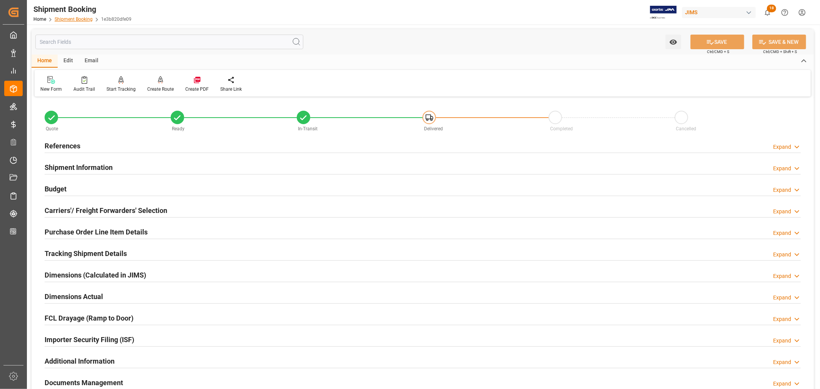
click at [77, 20] on link "Shipment Booking" at bounding box center [74, 19] width 38 height 5
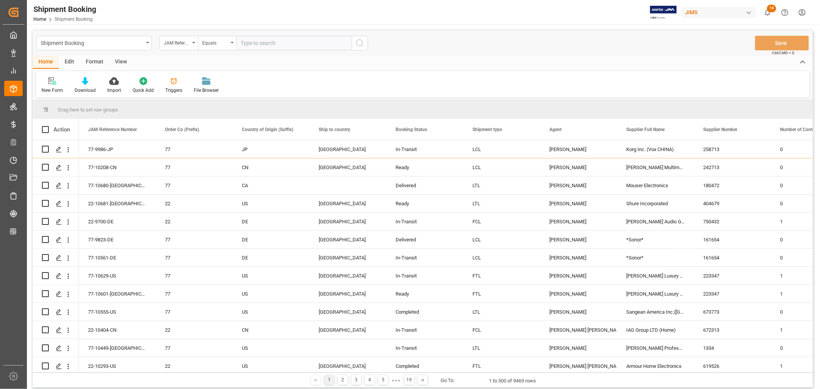
click at [241, 44] on input "text" at bounding box center [293, 43] width 115 height 15
type input "22-10007-my"
click at [359, 43] on icon "search button" at bounding box center [359, 42] width 9 height 9
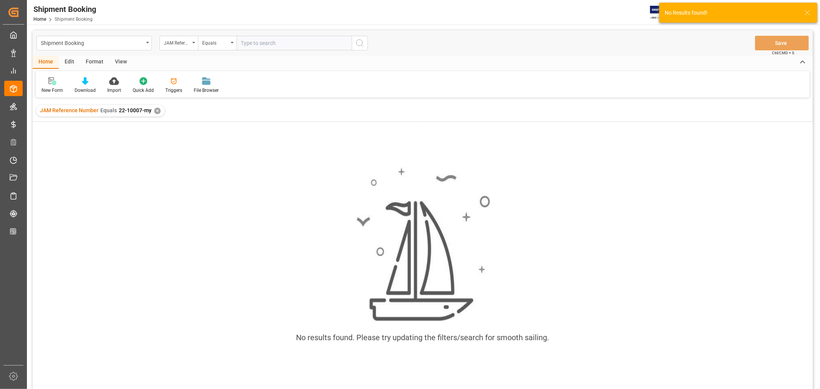
click at [156, 112] on div "✕" at bounding box center [157, 111] width 7 height 7
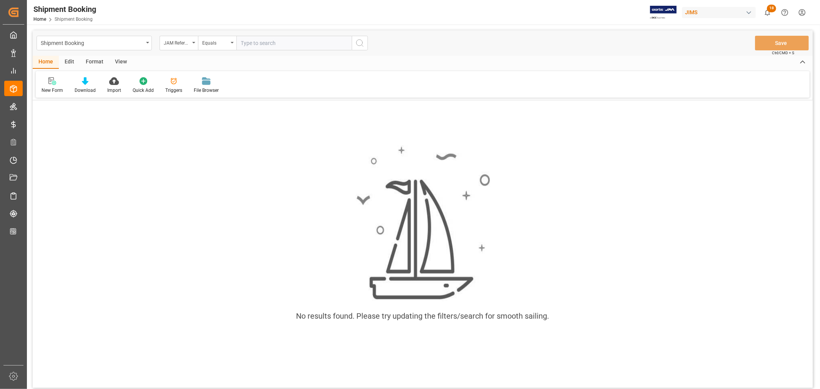
click at [241, 42] on input "text" at bounding box center [293, 43] width 115 height 15
type input "22-10007-MY"
click at [359, 43] on icon "search button" at bounding box center [359, 42] width 9 height 9
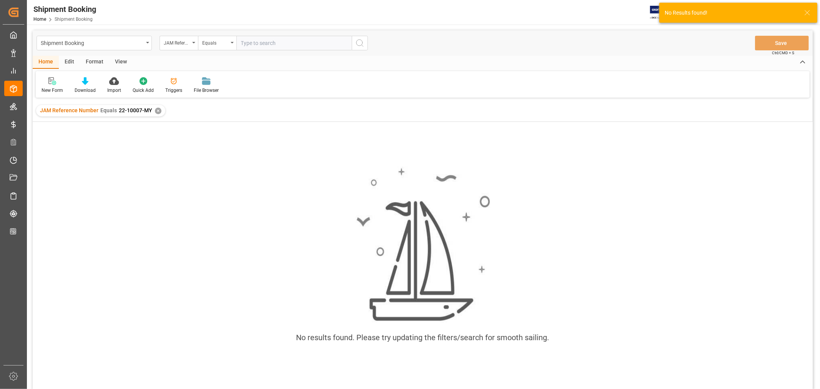
click at [158, 110] on div "✕" at bounding box center [158, 111] width 7 height 7
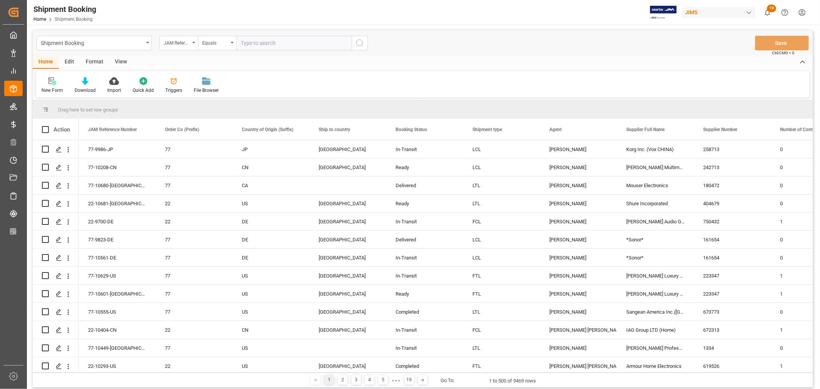
click at [242, 42] on input "text" at bounding box center [293, 43] width 115 height 15
type input "22-10007-cn"
click at [360, 44] on icon "search button" at bounding box center [359, 42] width 9 height 9
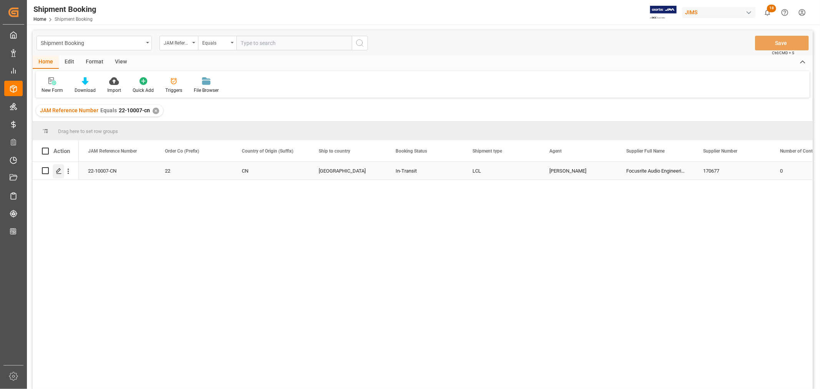
click at [59, 172] on icon "Press SPACE to select this row." at bounding box center [59, 171] width 6 height 6
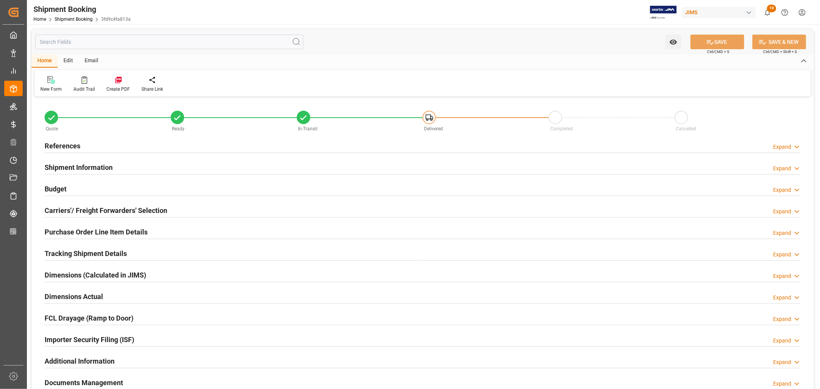
type input "0"
type input "07-26-2025"
click at [66, 144] on h2 "References" at bounding box center [63, 146] width 36 height 10
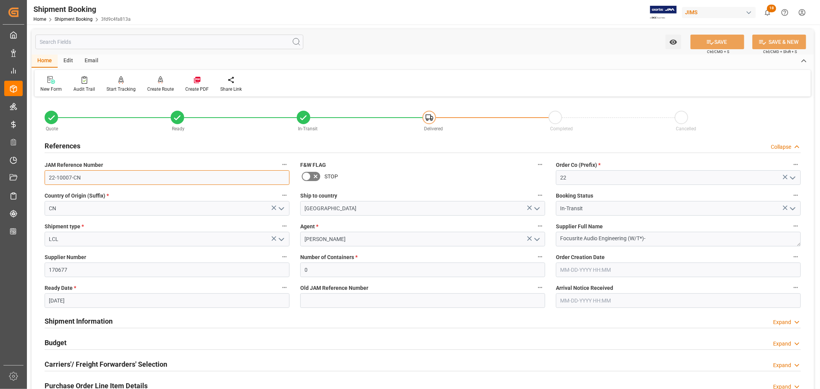
drag, startPoint x: 81, startPoint y: 177, endPoint x: 47, endPoint y: 177, distance: 34.2
click at [47, 177] on input "22-10007-CN" at bounding box center [167, 177] width 245 height 15
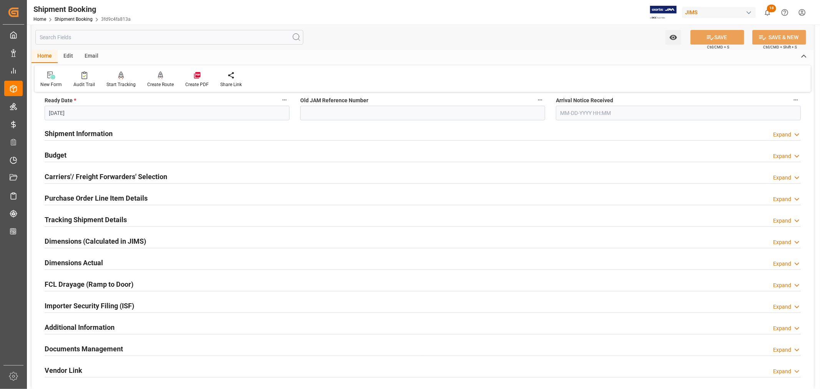
scroll to position [213, 0]
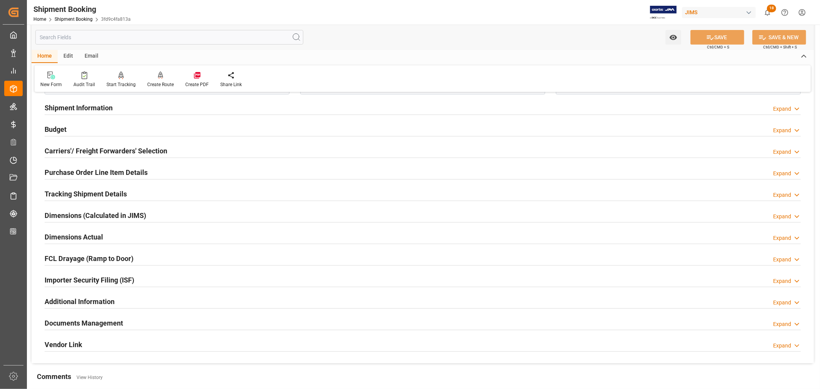
click at [96, 169] on h2 "Purchase Order Line Item Details" at bounding box center [96, 172] width 103 height 10
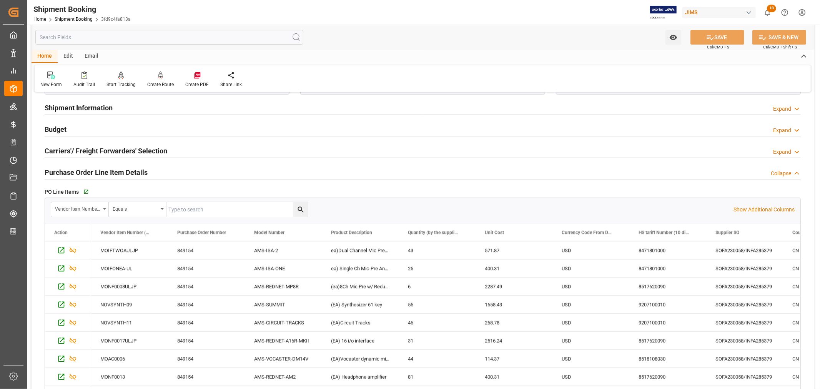
click at [63, 128] on h2 "Budget" at bounding box center [56, 129] width 22 height 10
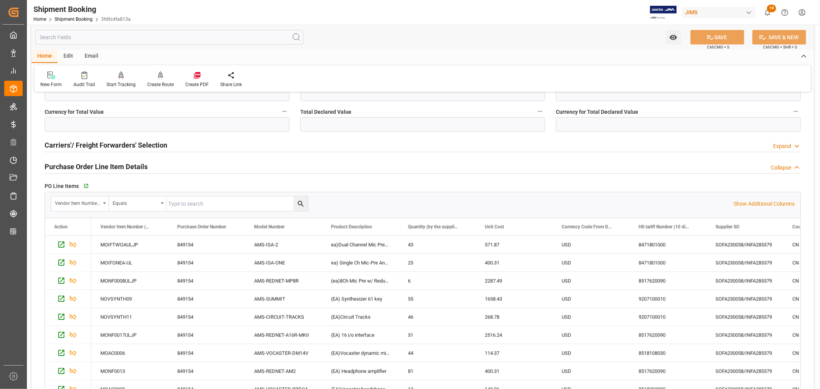
scroll to position [427, 0]
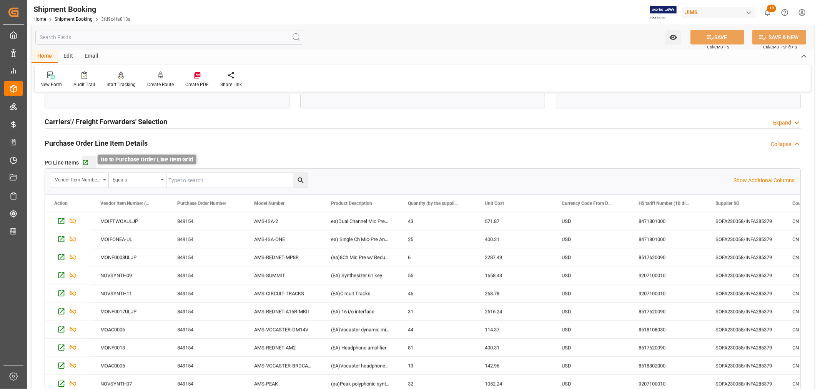
click at [86, 161] on icon "button" at bounding box center [85, 162] width 5 height 5
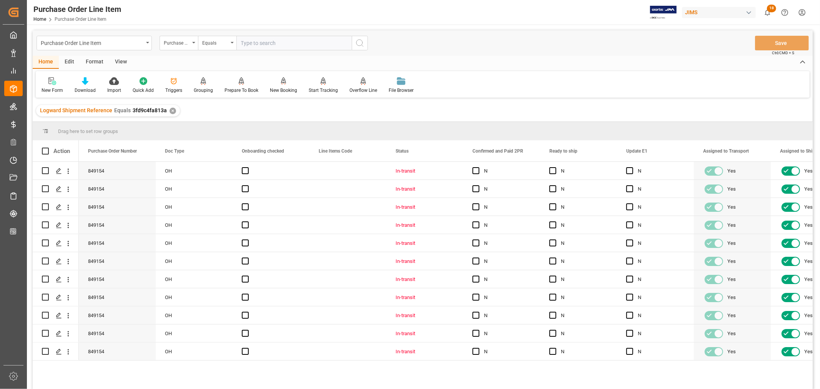
click at [120, 60] on div "View" at bounding box center [120, 62] width 23 height 13
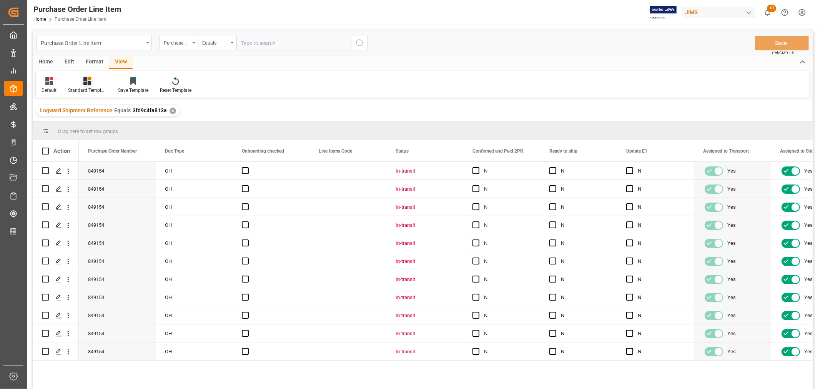
click at [94, 93] on div "Standard Templates" at bounding box center [87, 90] width 38 height 7
click at [97, 184] on div "Buyer Discrepancy" at bounding box center [107, 187] width 67 height 8
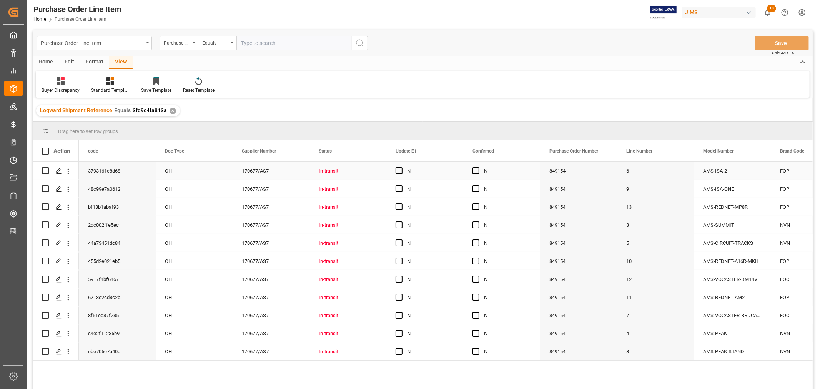
click at [512, 171] on div "N" at bounding box center [507, 171] width 47 height 18
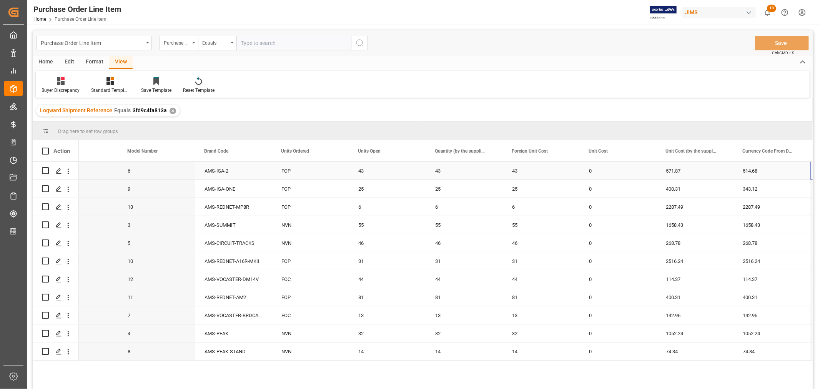
scroll to position [0, 575]
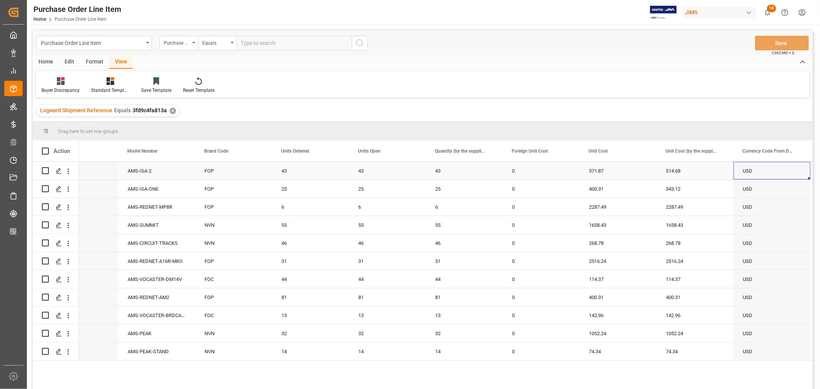
drag, startPoint x: 675, startPoint y: 168, endPoint x: 684, endPoint y: 168, distance: 9.3
click at [675, 168] on div "514.68" at bounding box center [694, 171] width 77 height 18
drag, startPoint x: 731, startPoint y: 178, endPoint x: 599, endPoint y: 174, distance: 132.7
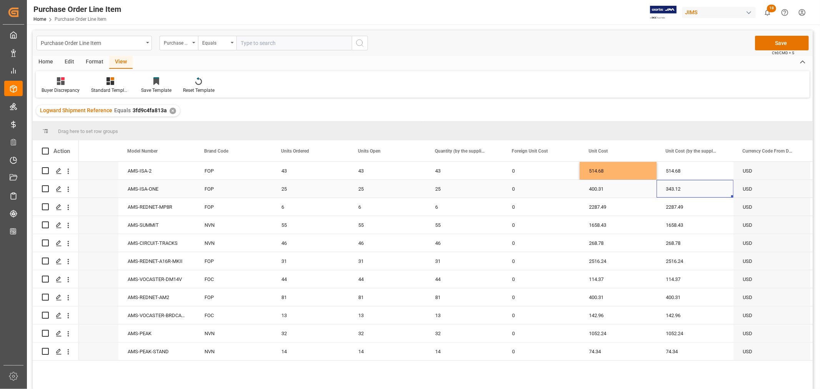
click at [682, 188] on div "343.12" at bounding box center [694, 189] width 77 height 18
drag, startPoint x: 731, startPoint y: 196, endPoint x: 610, endPoint y: 195, distance: 121.8
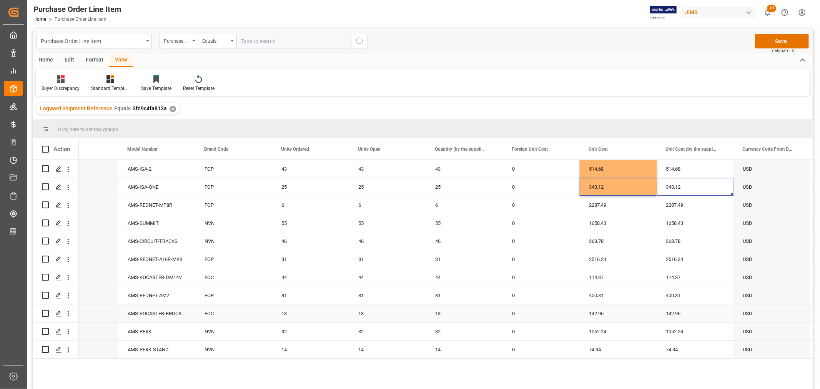
scroll to position [0, 0]
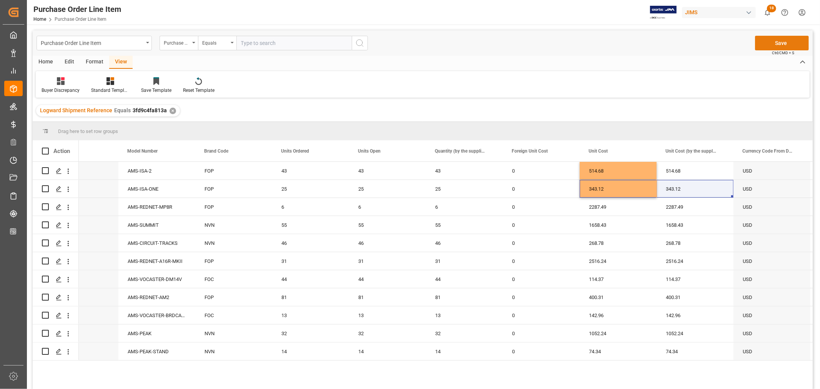
click at [784, 40] on button "Save" at bounding box center [782, 43] width 54 height 15
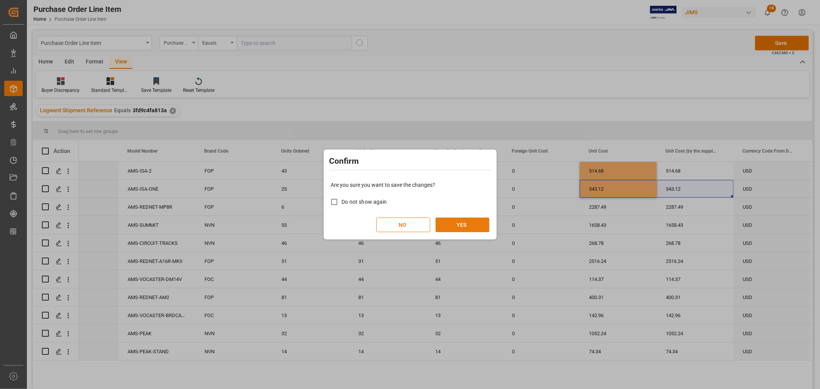
click at [458, 224] on button "YES" at bounding box center [462, 225] width 54 height 15
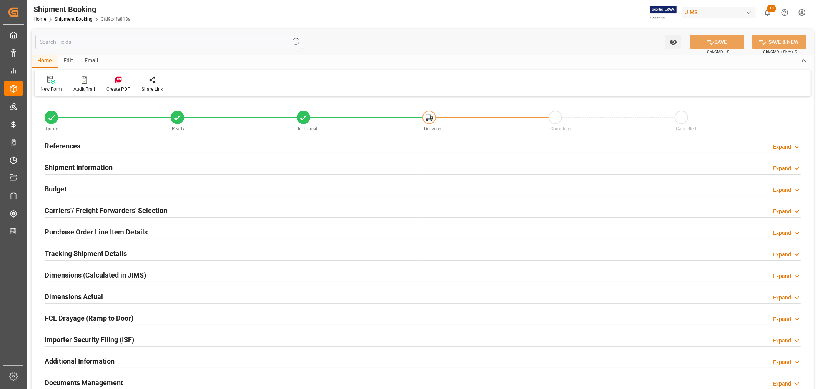
type input "0"
type input "300043.46"
click at [58, 191] on h2 "Budget" at bounding box center [56, 189] width 22 height 10
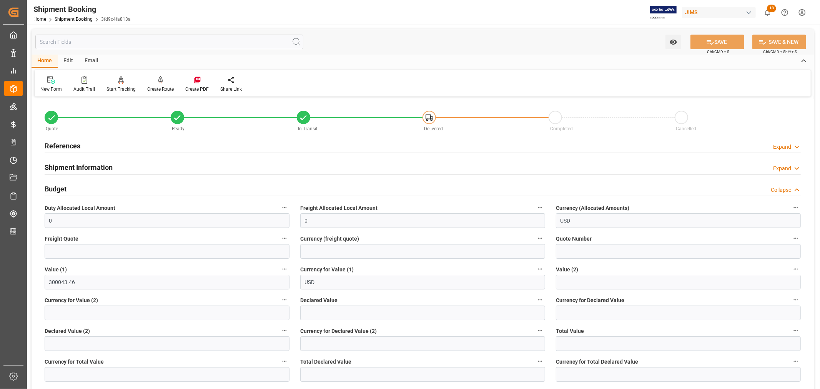
click at [101, 166] on h2 "Shipment Information" at bounding box center [79, 167] width 68 height 10
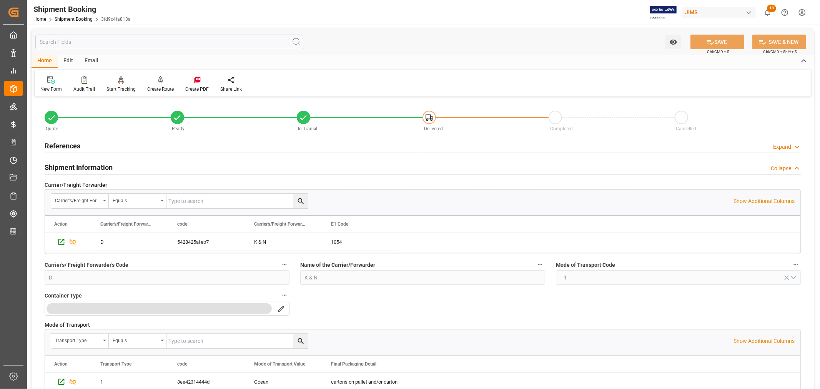
click at [98, 167] on h2 "Shipment Information" at bounding box center [79, 167] width 68 height 10
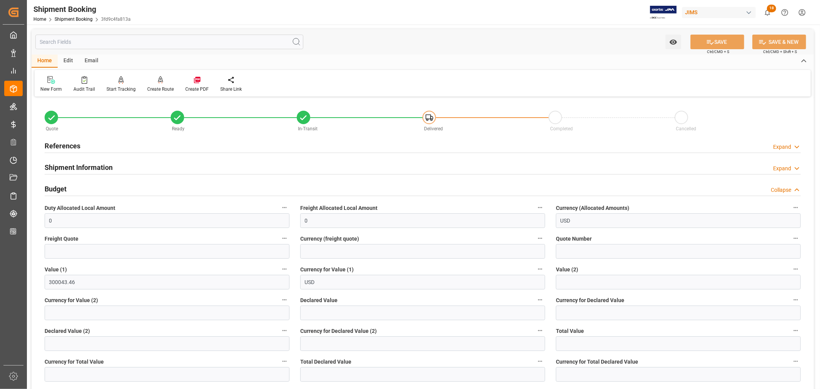
click at [73, 187] on div "Budget Collapse" at bounding box center [423, 188] width 756 height 15
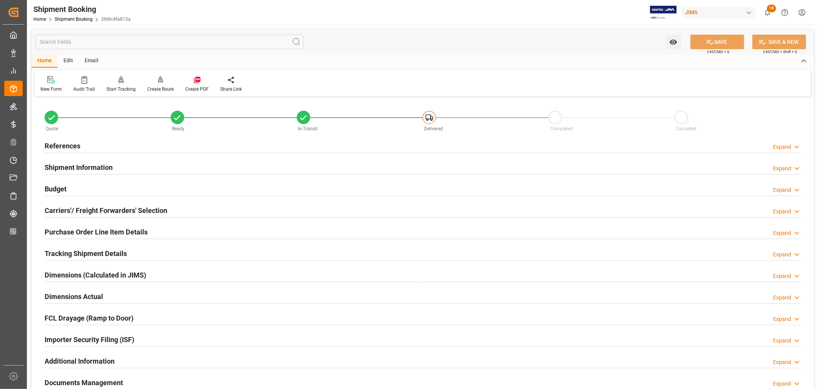
click at [106, 231] on h2 "Purchase Order Line Item Details" at bounding box center [96, 232] width 103 height 10
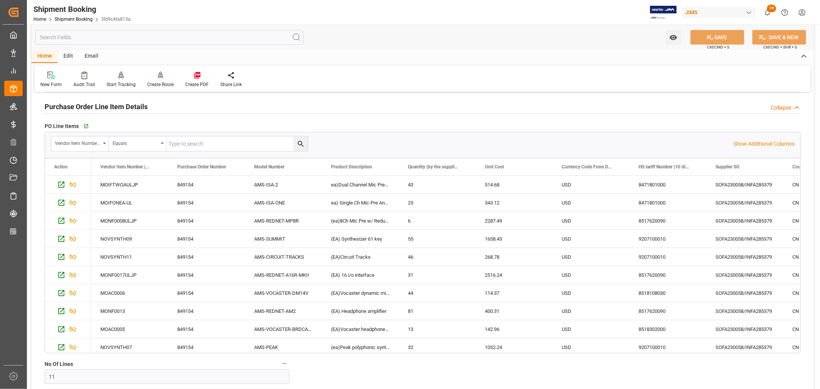
scroll to position [128, 0]
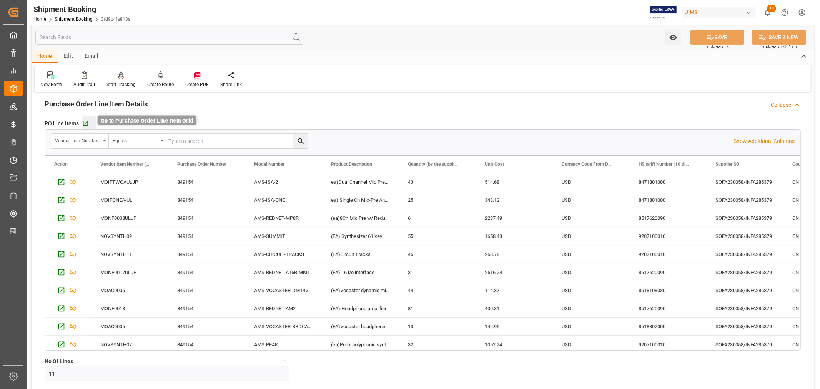
click at [83, 122] on icon "button" at bounding box center [85, 123] width 7 height 7
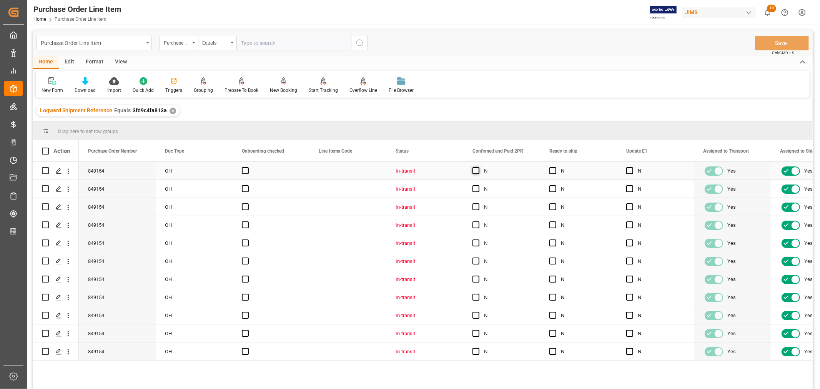
click at [477, 168] on span "Press SPACE to select this row." at bounding box center [475, 170] width 7 height 7
click at [478, 167] on input "Press SPACE to select this row." at bounding box center [478, 167] width 0 height 0
drag, startPoint x: 539, startPoint y: 178, endPoint x: 512, endPoint y: 347, distance: 171.6
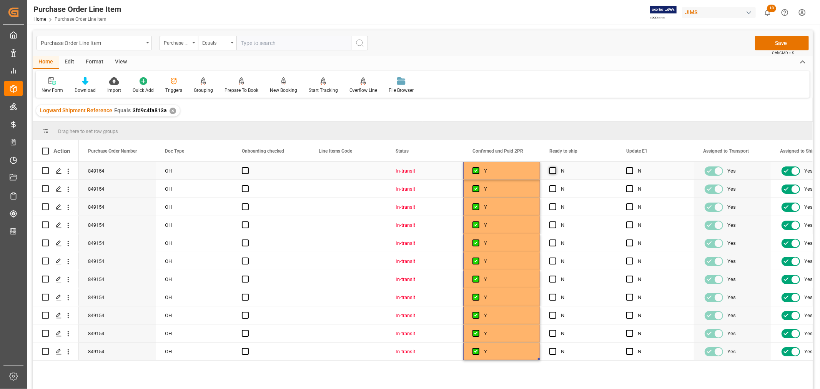
click at [552, 171] on span "Press SPACE to select this row." at bounding box center [552, 170] width 7 height 7
click at [555, 167] on input "Press SPACE to select this row." at bounding box center [555, 167] width 0 height 0
drag, startPoint x: 614, startPoint y: 177, endPoint x: 664, endPoint y: 169, distance: 50.2
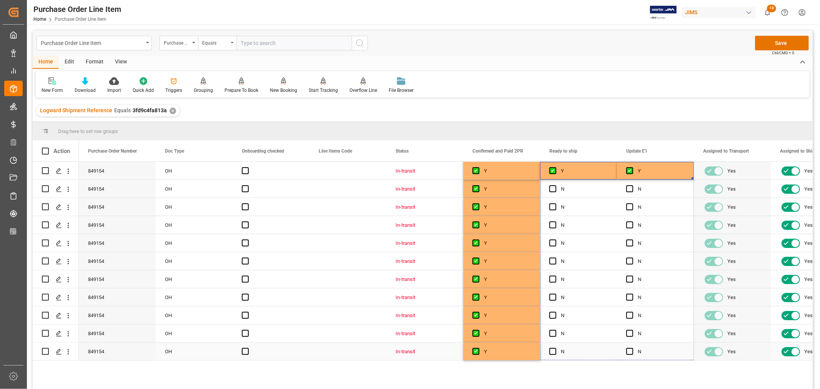
drag, startPoint x: 693, startPoint y: 178, endPoint x: 677, endPoint y: 352, distance: 174.8
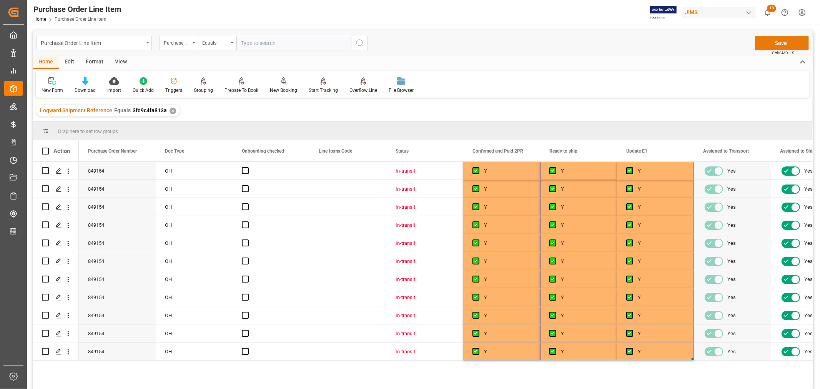
click at [779, 43] on button "Save" at bounding box center [782, 43] width 54 height 15
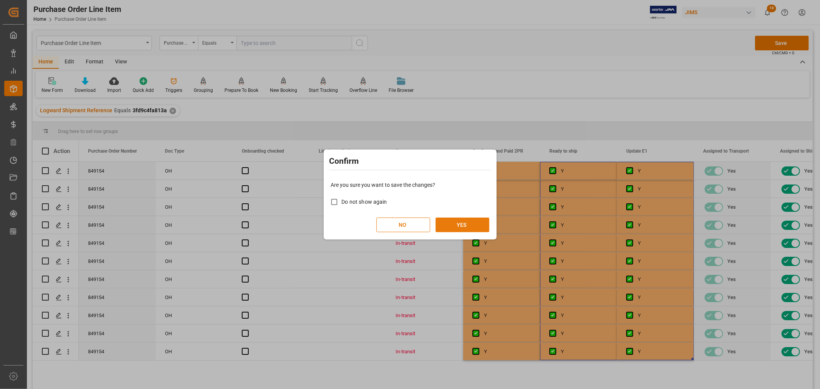
click at [457, 224] on button "YES" at bounding box center [462, 225] width 54 height 15
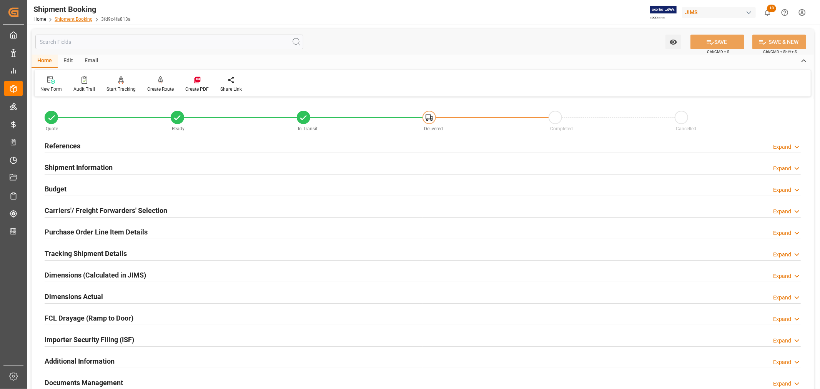
click at [70, 17] on link "Shipment Booking" at bounding box center [74, 19] width 38 height 5
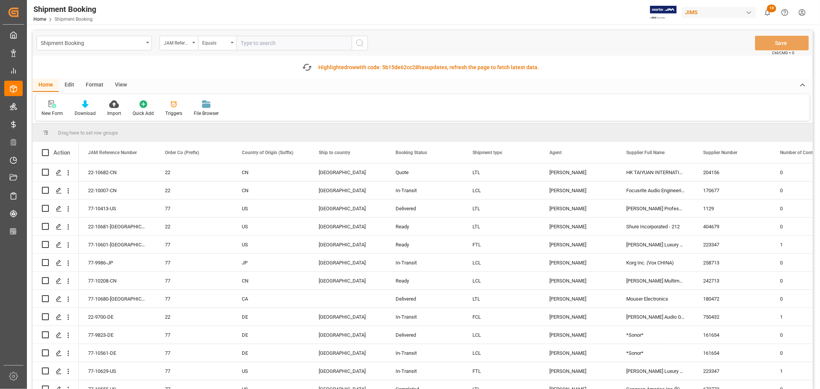
paste input "22-10005-MY"
type input "22-10005-MY"
click at [358, 42] on icon "search button" at bounding box center [359, 42] width 9 height 9
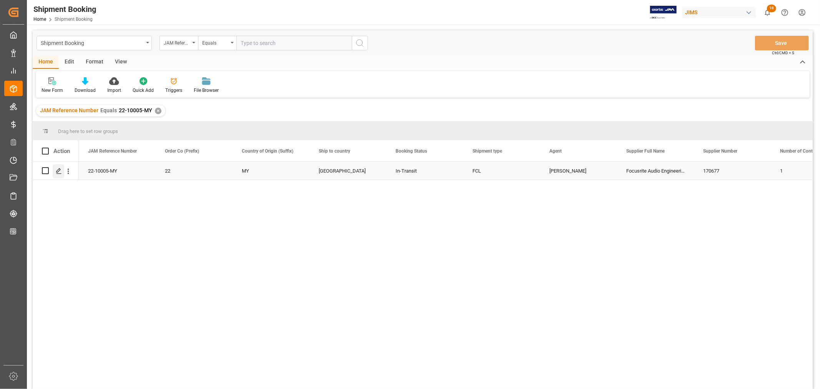
click at [59, 172] on icon "Press SPACE to select this row." at bounding box center [59, 171] width 6 height 6
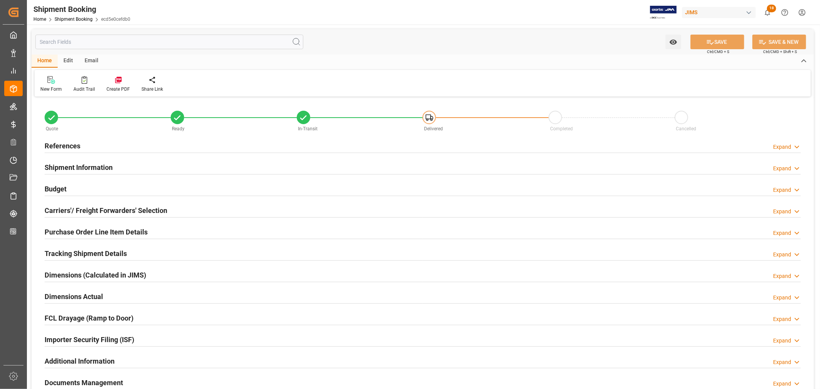
type input "0"
type input "5500"
type input "1192272.7"
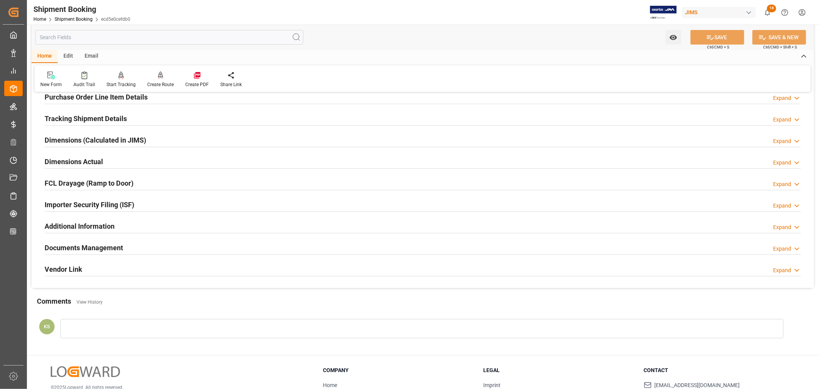
scroll to position [189, 0]
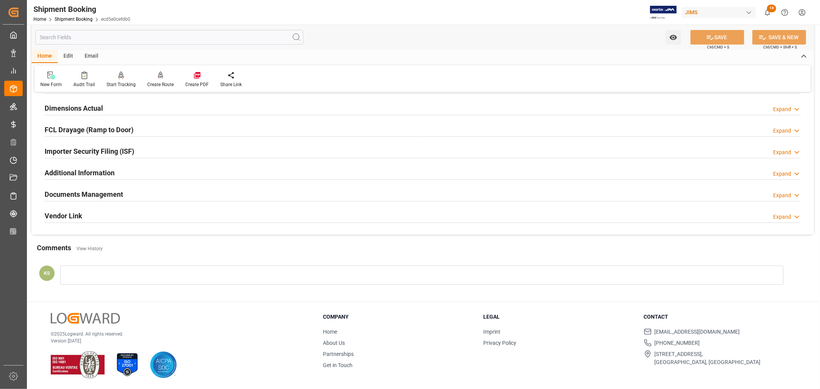
click at [101, 194] on h2 "Documents Management" at bounding box center [84, 194] width 78 height 10
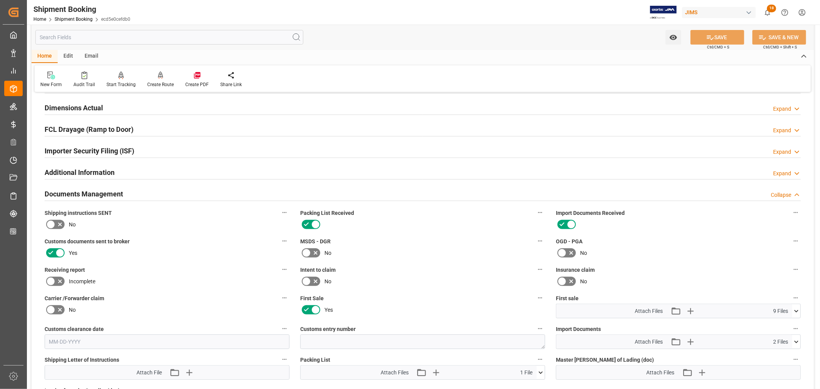
click at [101, 194] on h2 "Documents Management" at bounding box center [84, 194] width 78 height 10
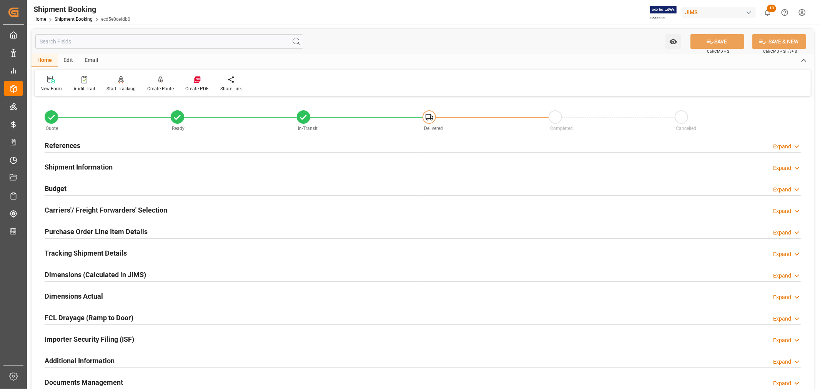
scroll to position [0, 0]
click at [62, 188] on h2 "Budget" at bounding box center [56, 189] width 22 height 10
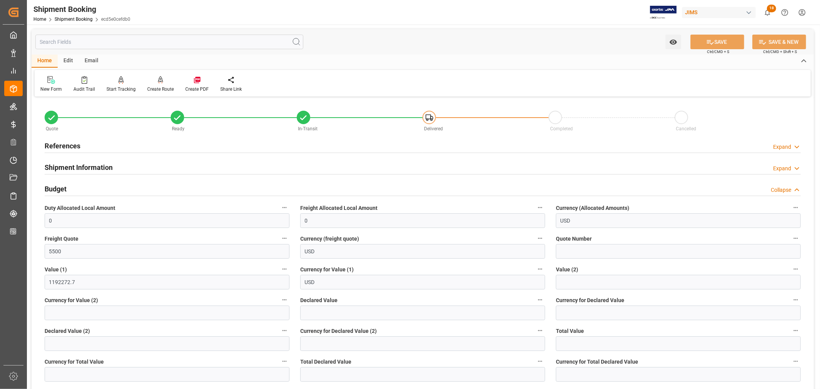
click at [61, 189] on h2 "Budget" at bounding box center [56, 189] width 22 height 10
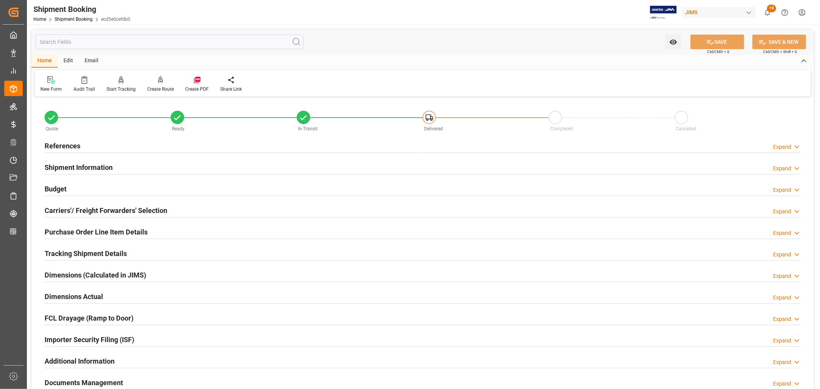
click at [66, 145] on h2 "References" at bounding box center [63, 146] width 36 height 10
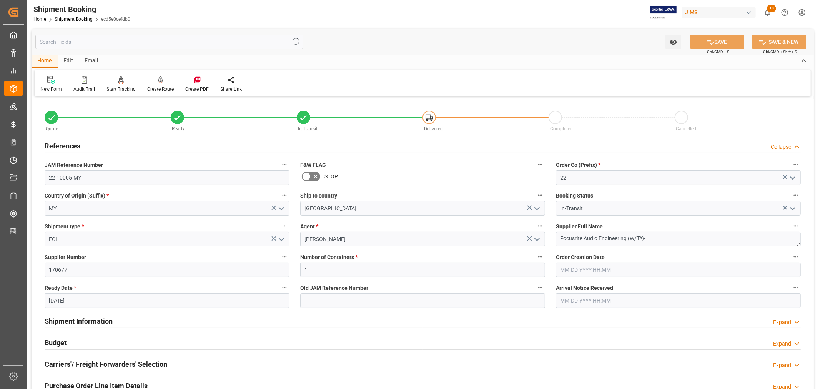
click at [66, 145] on h2 "References" at bounding box center [63, 146] width 36 height 10
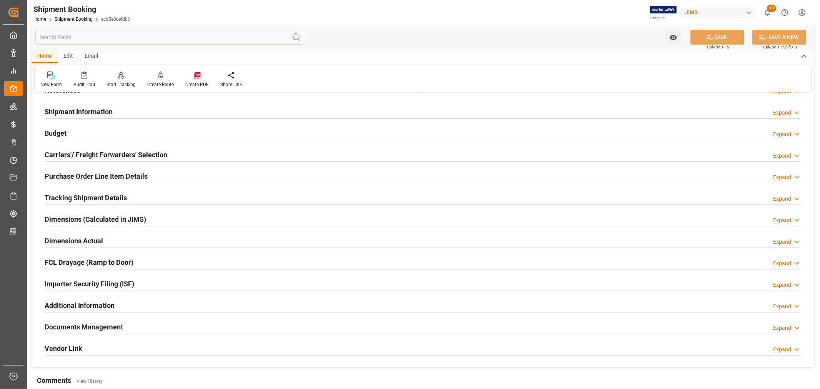
scroll to position [85, 0]
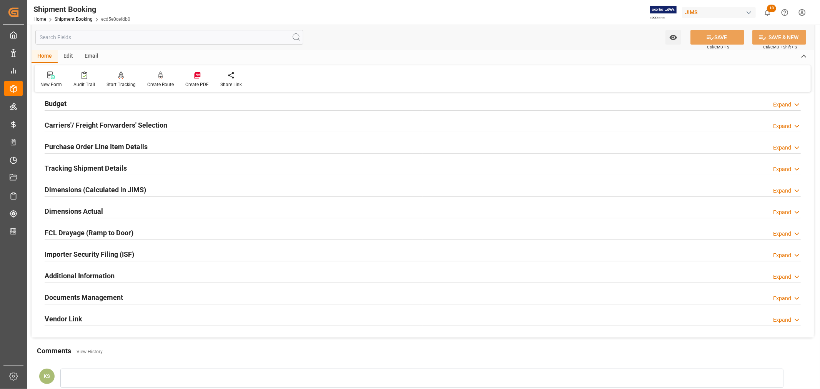
click at [113, 143] on h2 "Purchase Order Line Item Details" at bounding box center [96, 146] width 103 height 10
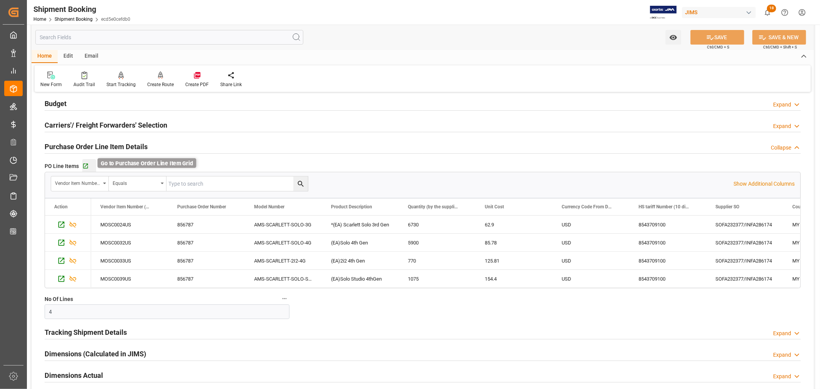
click at [85, 165] on icon "button" at bounding box center [85, 166] width 7 height 7
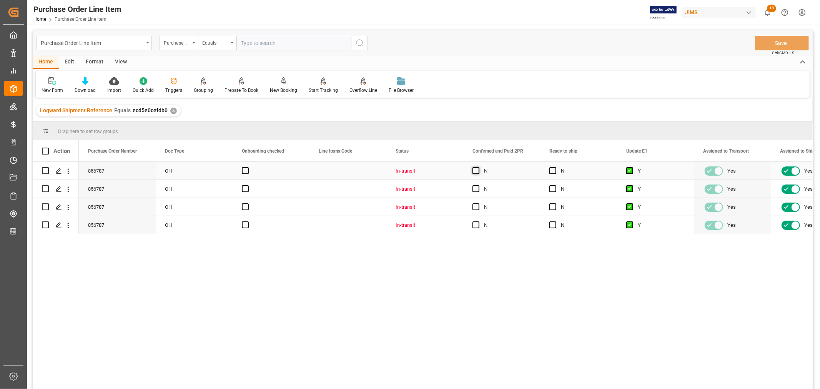
click at [475, 170] on span "Press SPACE to select this row." at bounding box center [475, 170] width 7 height 7
click at [478, 167] on input "Press SPACE to select this row." at bounding box center [478, 167] width 0 height 0
drag, startPoint x: 538, startPoint y: 179, endPoint x: 535, endPoint y: 222, distance: 43.6
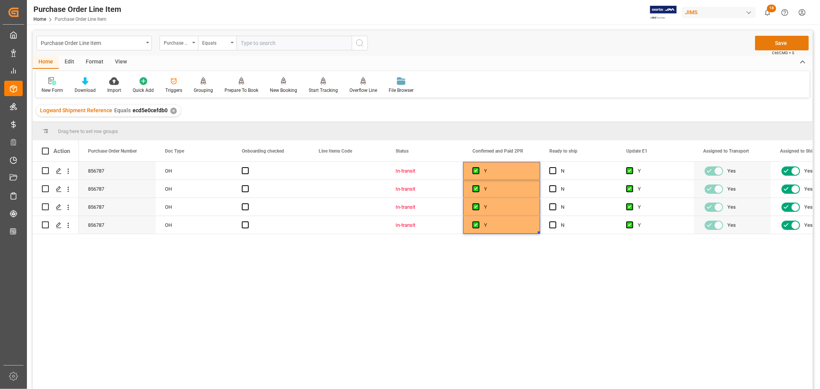
click at [776, 41] on button "Save" at bounding box center [782, 43] width 54 height 15
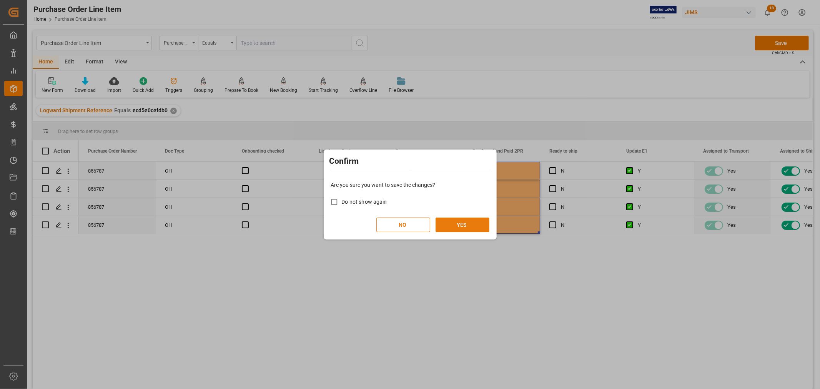
click at [464, 222] on button "YES" at bounding box center [462, 225] width 54 height 15
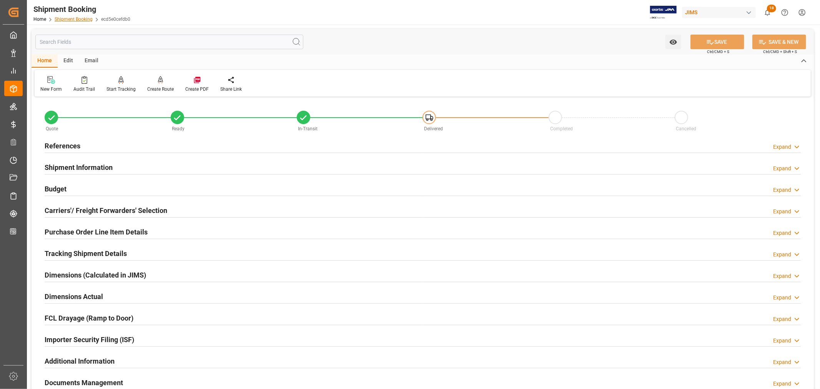
click at [67, 18] on link "Shipment Booking" at bounding box center [74, 19] width 38 height 5
